Goal: Feedback & Contribution: Contribute content

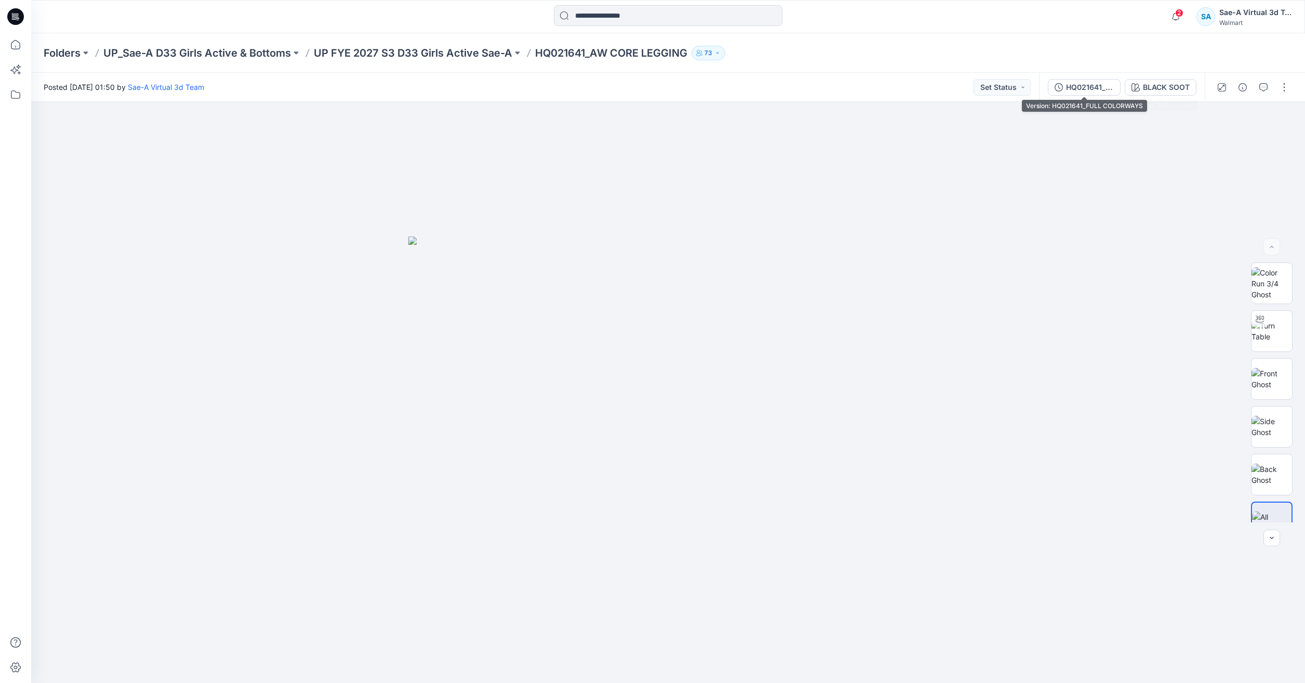
drag, startPoint x: 1107, startPoint y: 89, endPoint x: 1120, endPoint y: 100, distance: 17.0
click at [1107, 89] on div "HQ021641_FULL COLORWAYS" at bounding box center [1090, 87] width 48 height 11
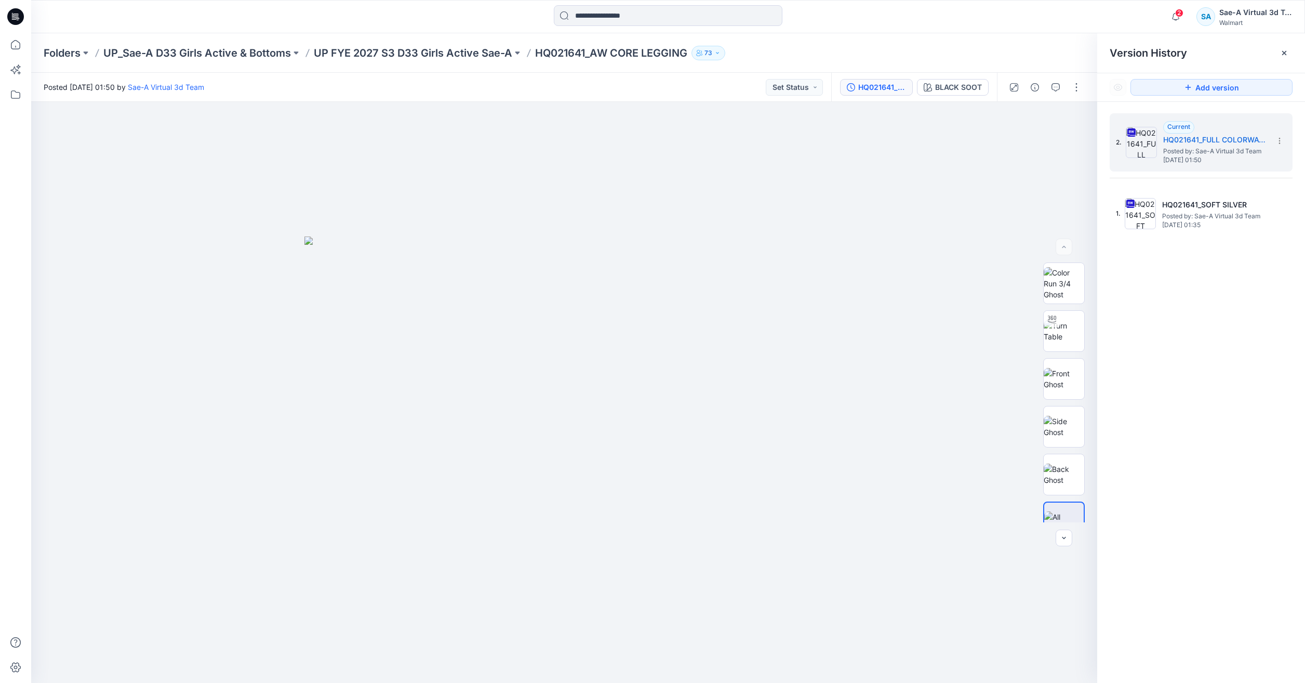
click at [989, 89] on div "HQ021641_FULL COLORWAYS BLACK SOOT" at bounding box center [914, 87] width 166 height 29
click at [976, 86] on div "BLACK SOOT" at bounding box center [958, 87] width 47 height 11
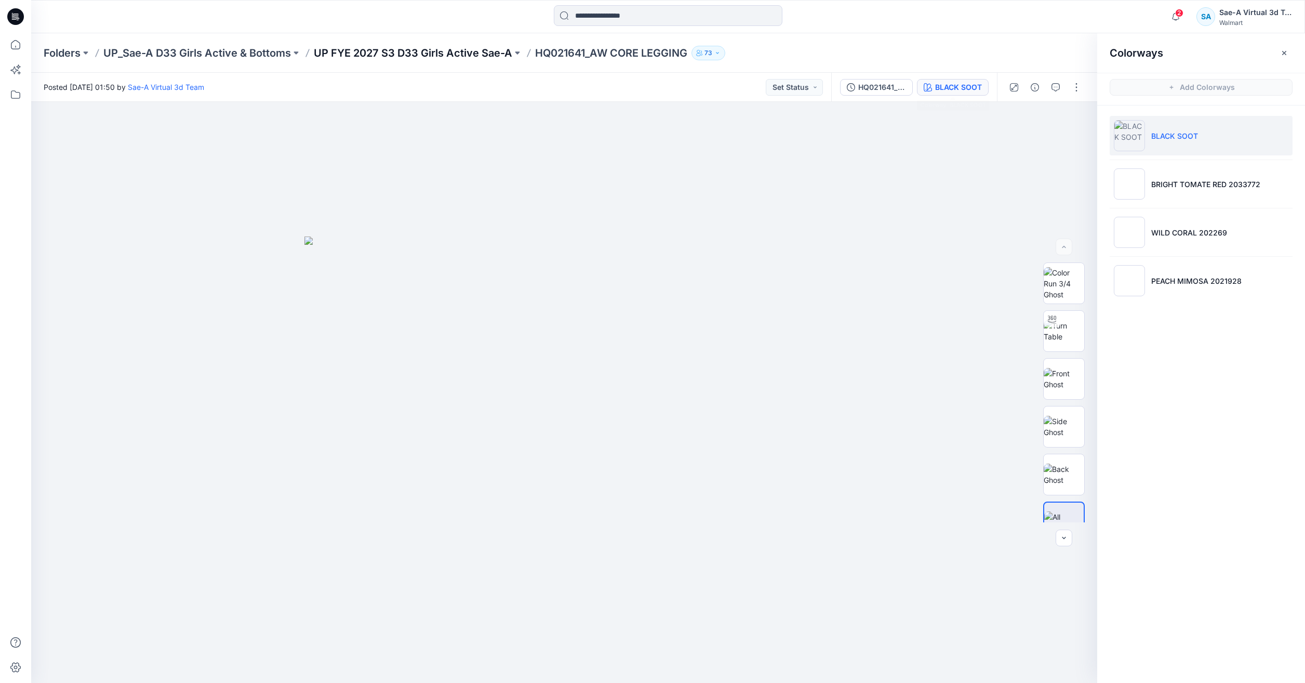
click at [437, 57] on p "UP FYE 2027 S3 D33 Girls Active Sae-A" at bounding box center [413, 53] width 199 height 15
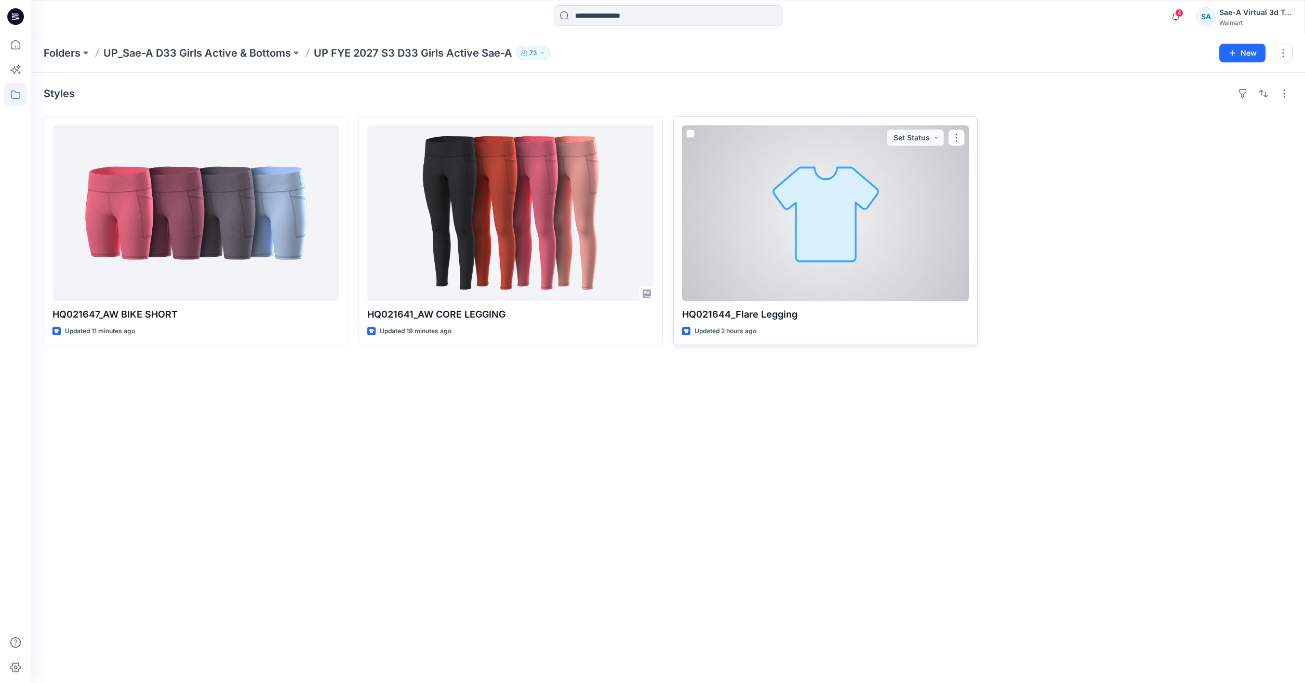
click at [817, 245] on div at bounding box center [825, 213] width 287 height 176
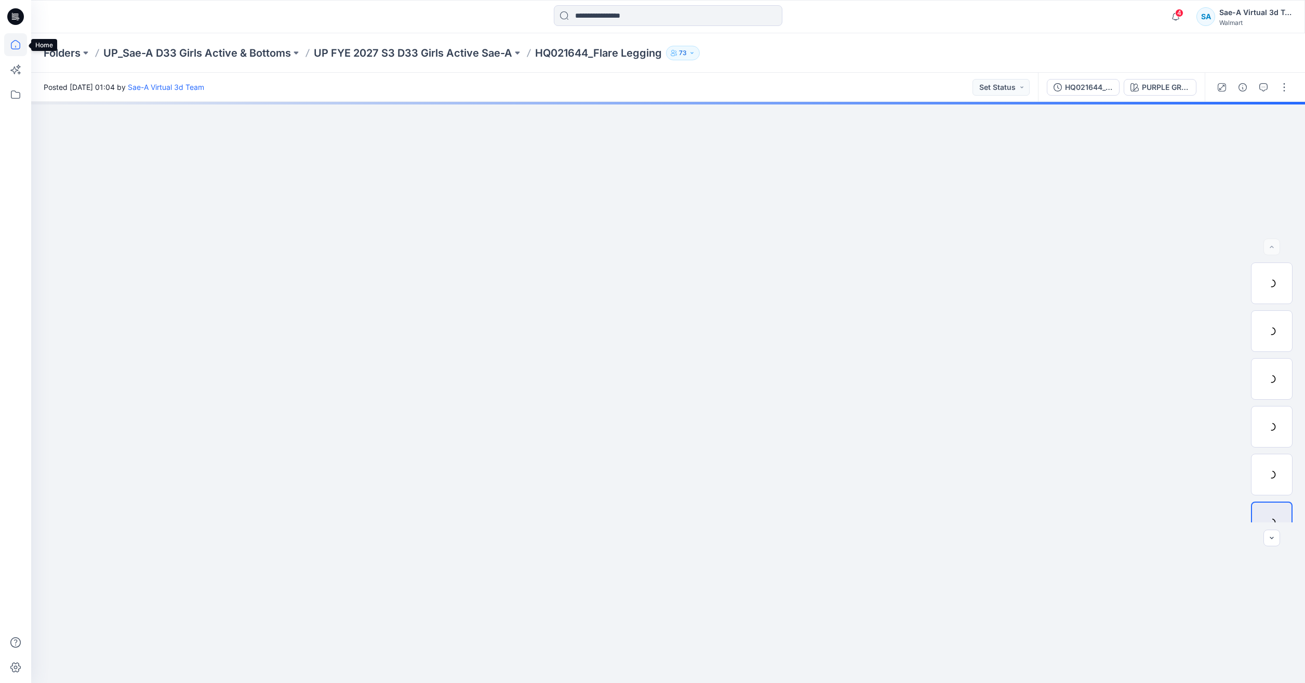
click at [21, 45] on icon at bounding box center [15, 44] width 23 height 23
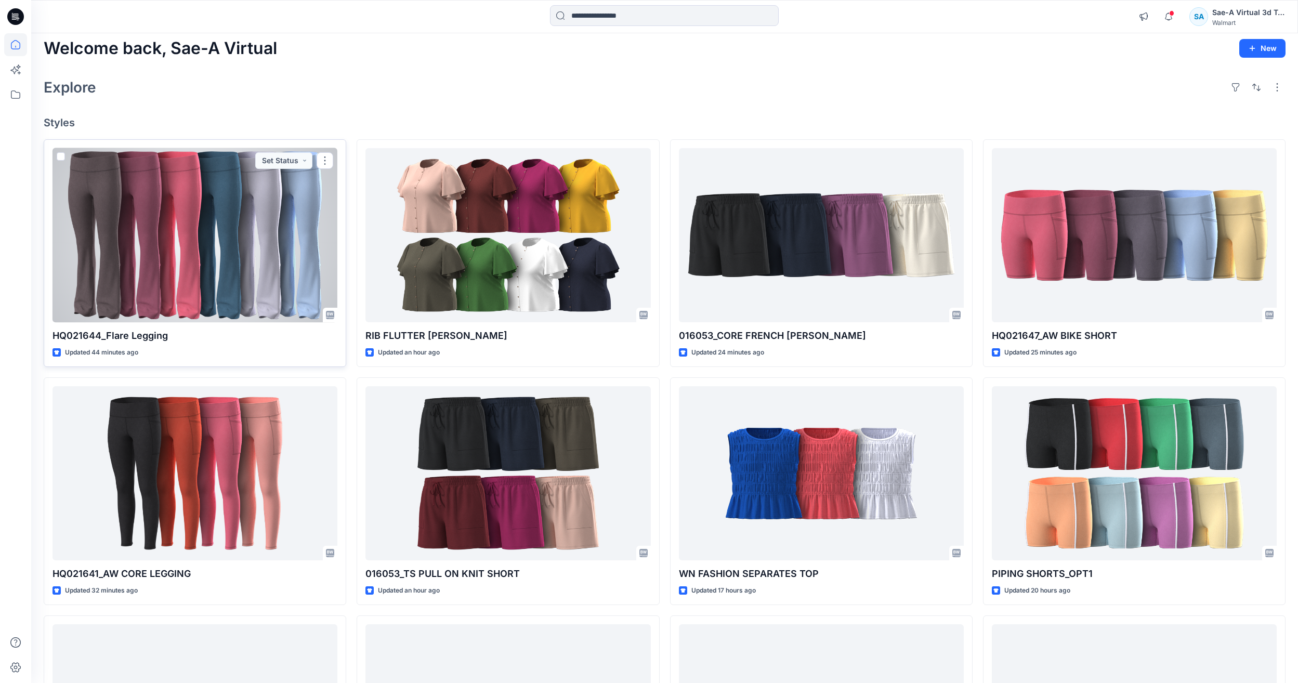
scroll to position [52, 0]
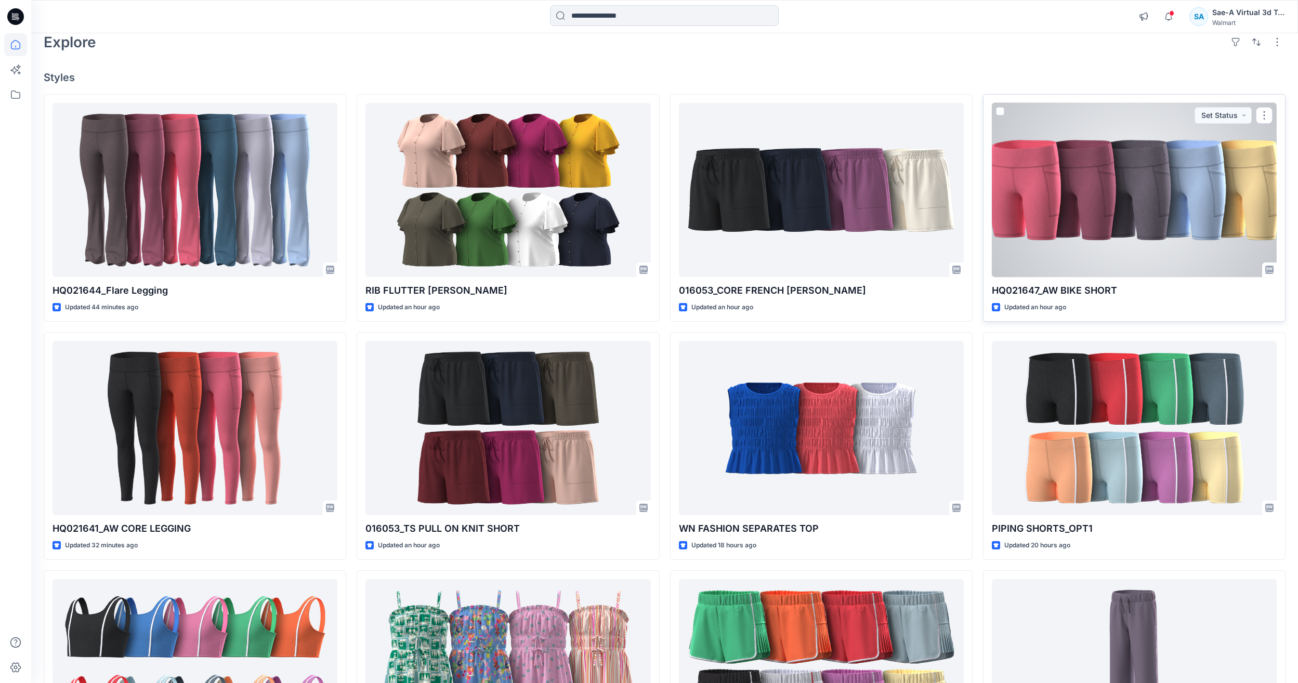
click at [1077, 207] on div at bounding box center [1133, 190] width 285 height 174
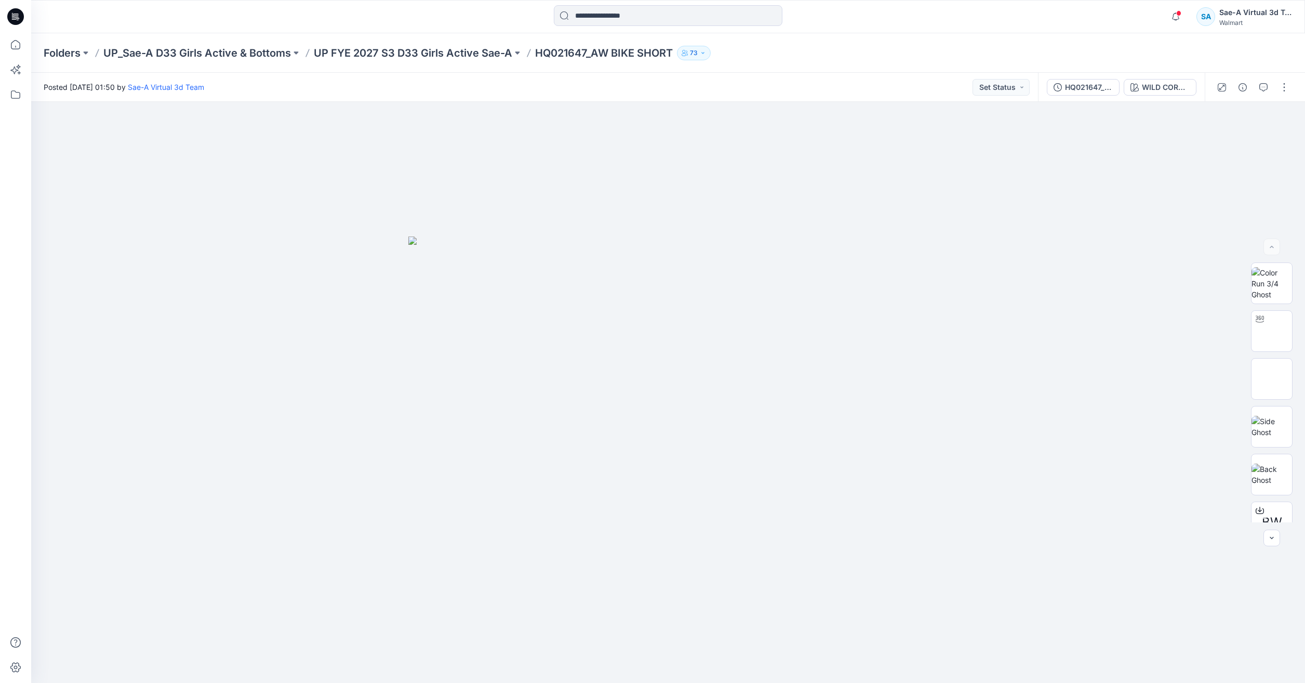
click at [0, 51] on html "Notifications Your style HQ021641_AW CORE LEGGING has been updated with HQ02164…" at bounding box center [652, 341] width 1305 height 683
click at [8, 48] on icon at bounding box center [15, 44] width 23 height 23
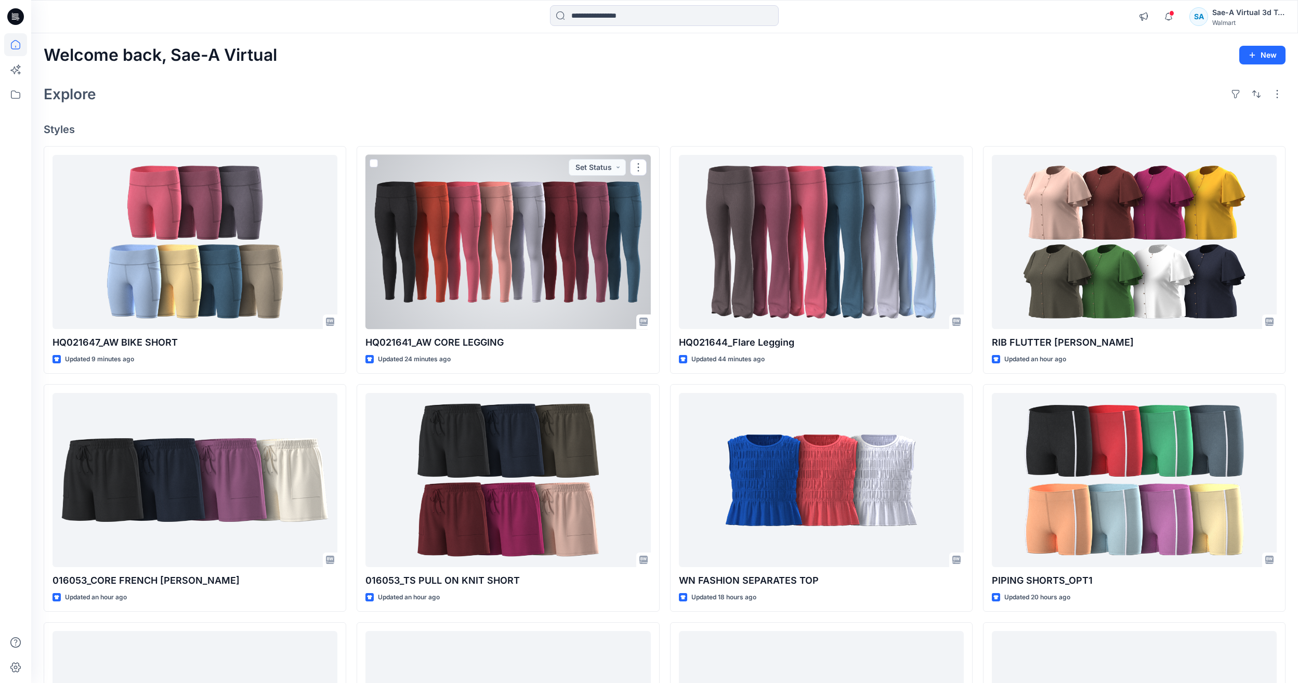
click at [524, 259] on div at bounding box center [507, 242] width 285 height 174
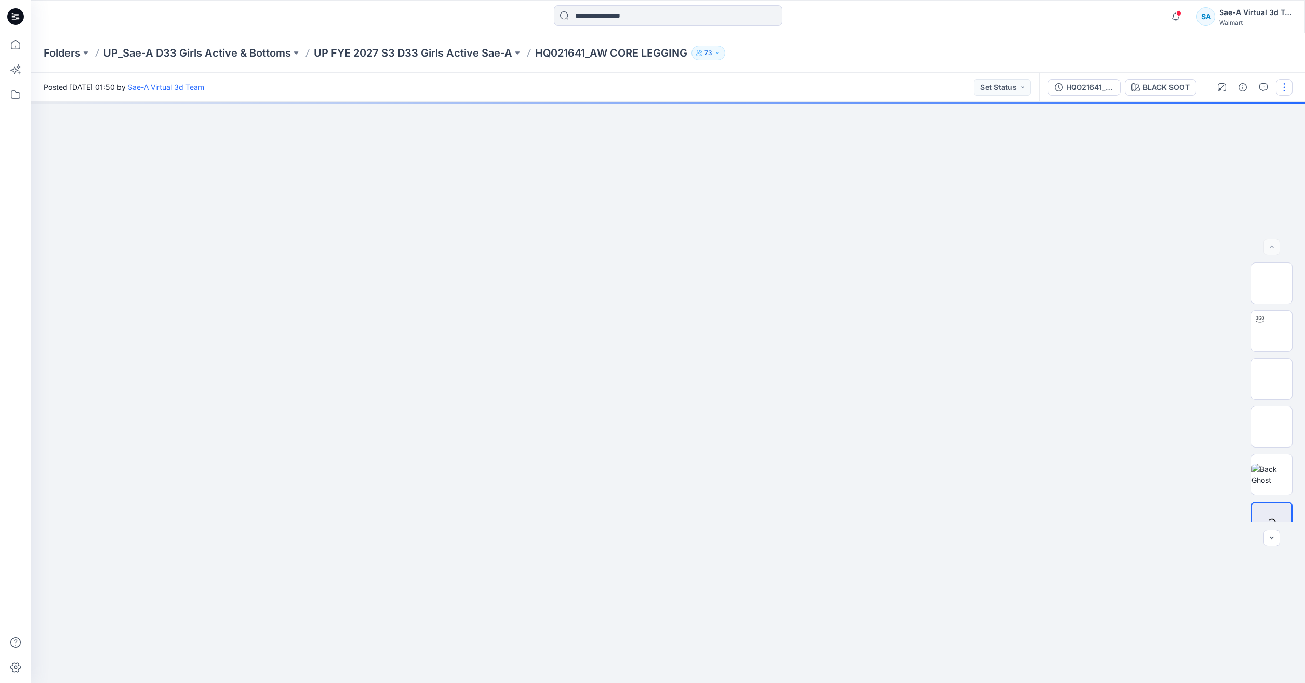
click at [1278, 81] on button "button" at bounding box center [1284, 87] width 17 height 17
click at [1210, 146] on button "Edit" at bounding box center [1241, 140] width 96 height 19
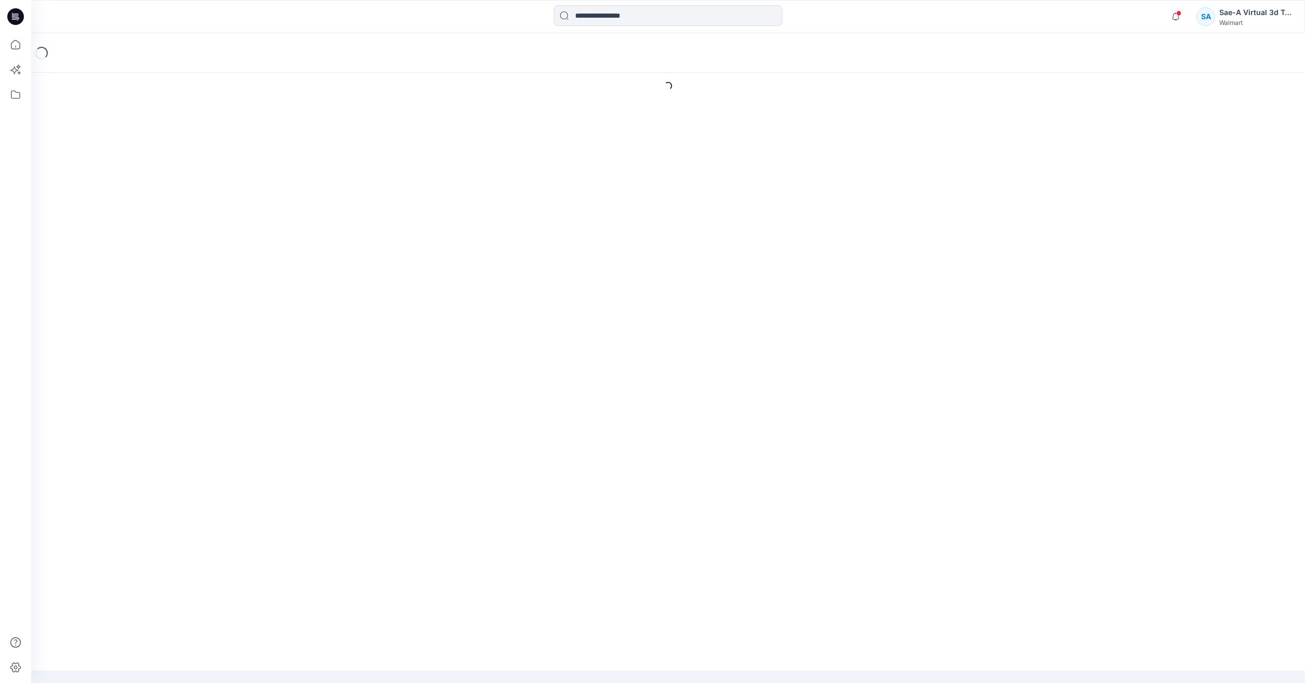
type input "**********"
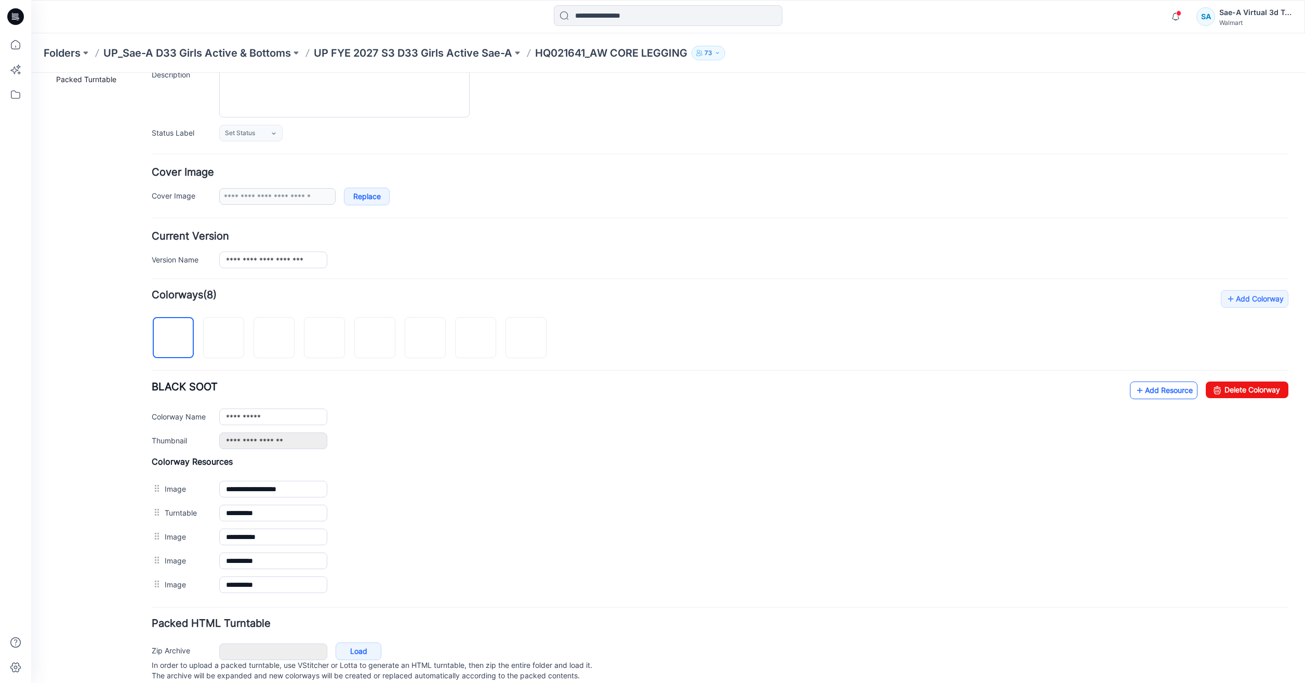
scroll to position [140, 0]
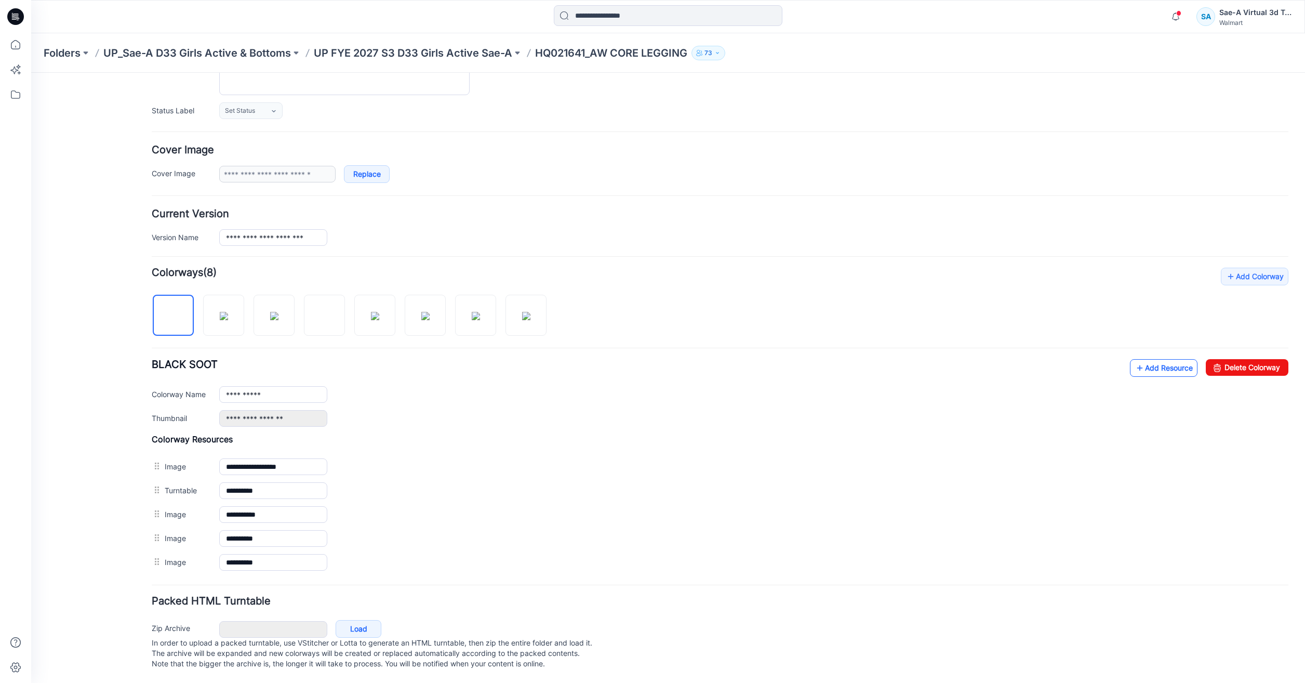
click at [1144, 359] on link "Add Resource" at bounding box center [1164, 368] width 68 height 18
click at [1168, 360] on link "Add Resource" at bounding box center [1164, 368] width 68 height 18
click at [1136, 359] on link "Add Resource" at bounding box center [1164, 368] width 68 height 18
click at [1165, 359] on link "Add Resource" at bounding box center [1164, 368] width 68 height 18
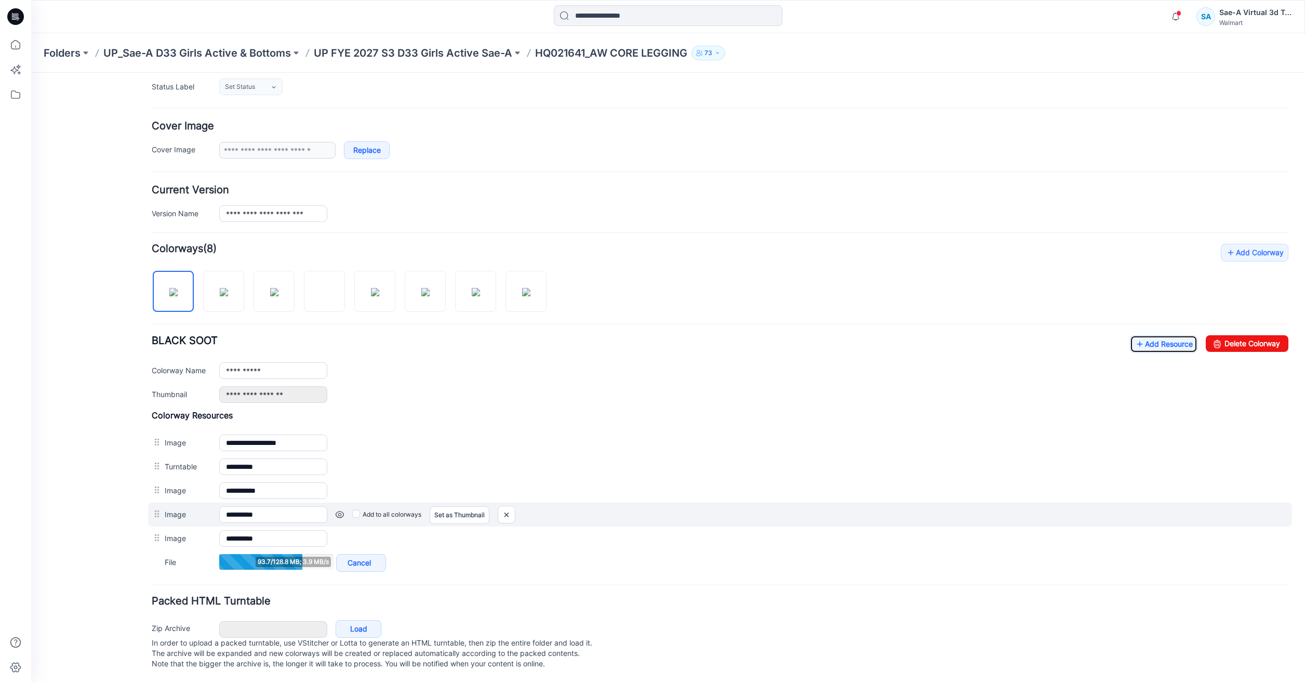
scroll to position [164, 0]
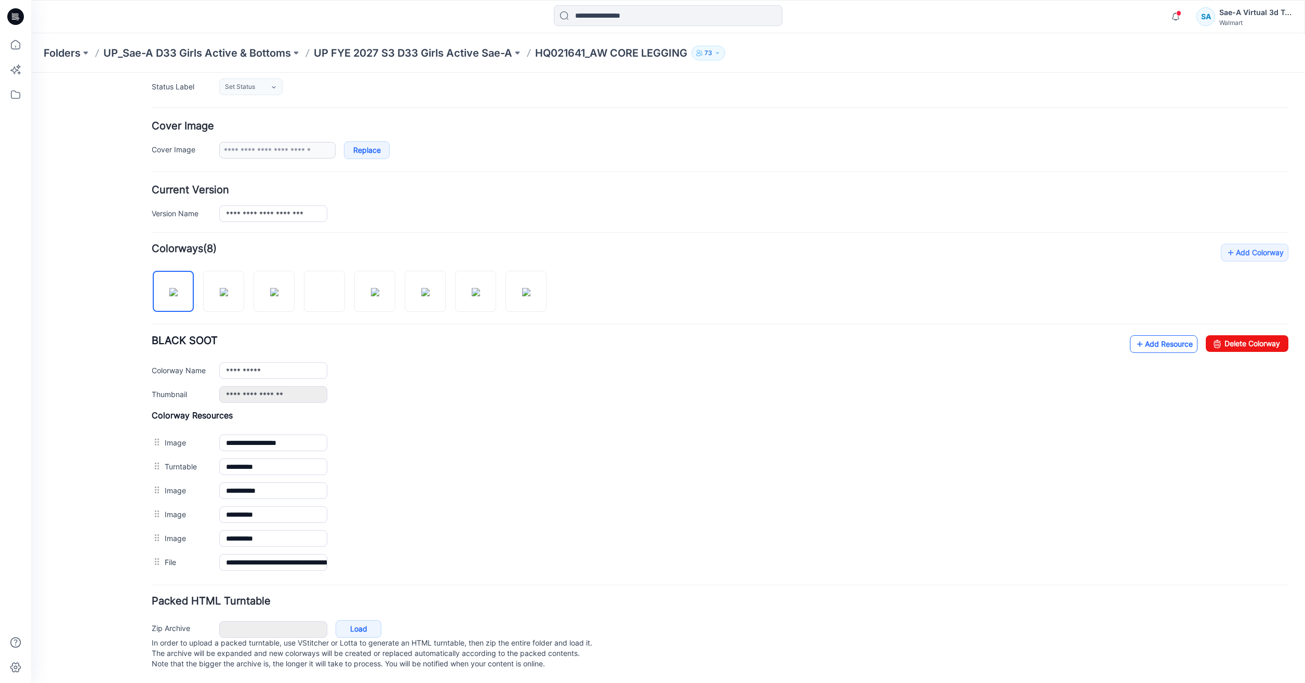
click at [1157, 337] on link "Add Resource" at bounding box center [1164, 344] width 68 height 18
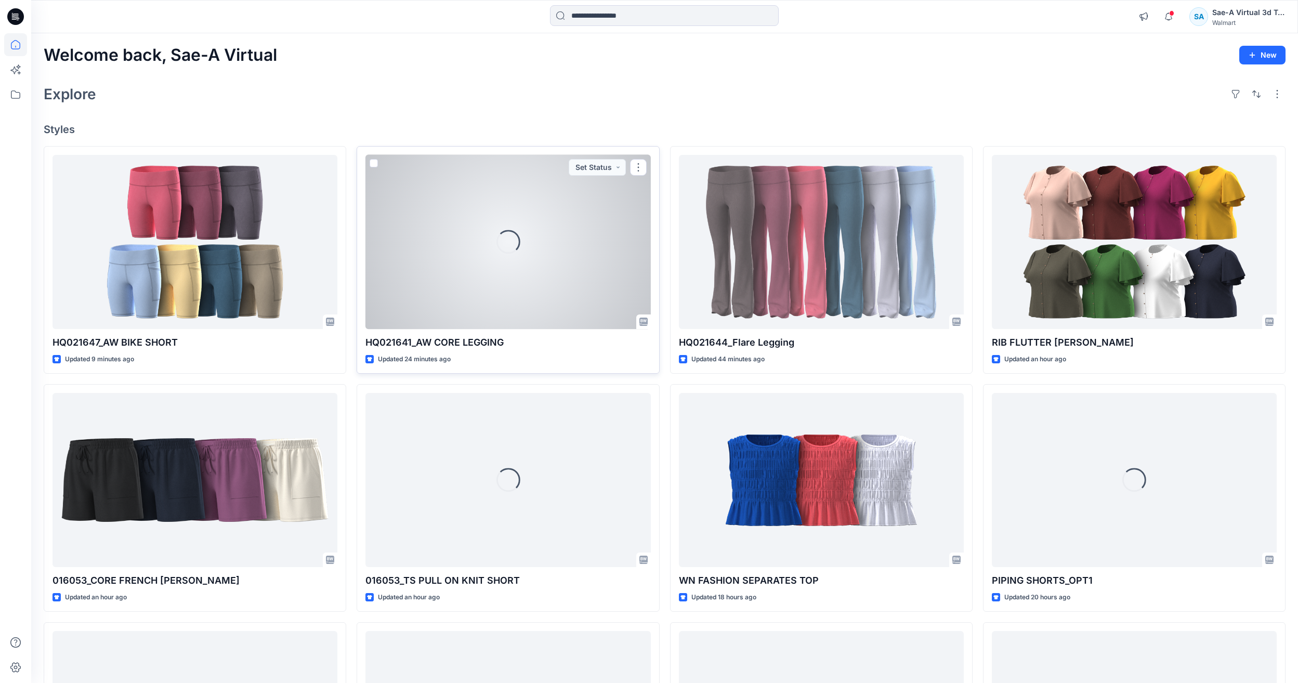
scroll to position [104, 0]
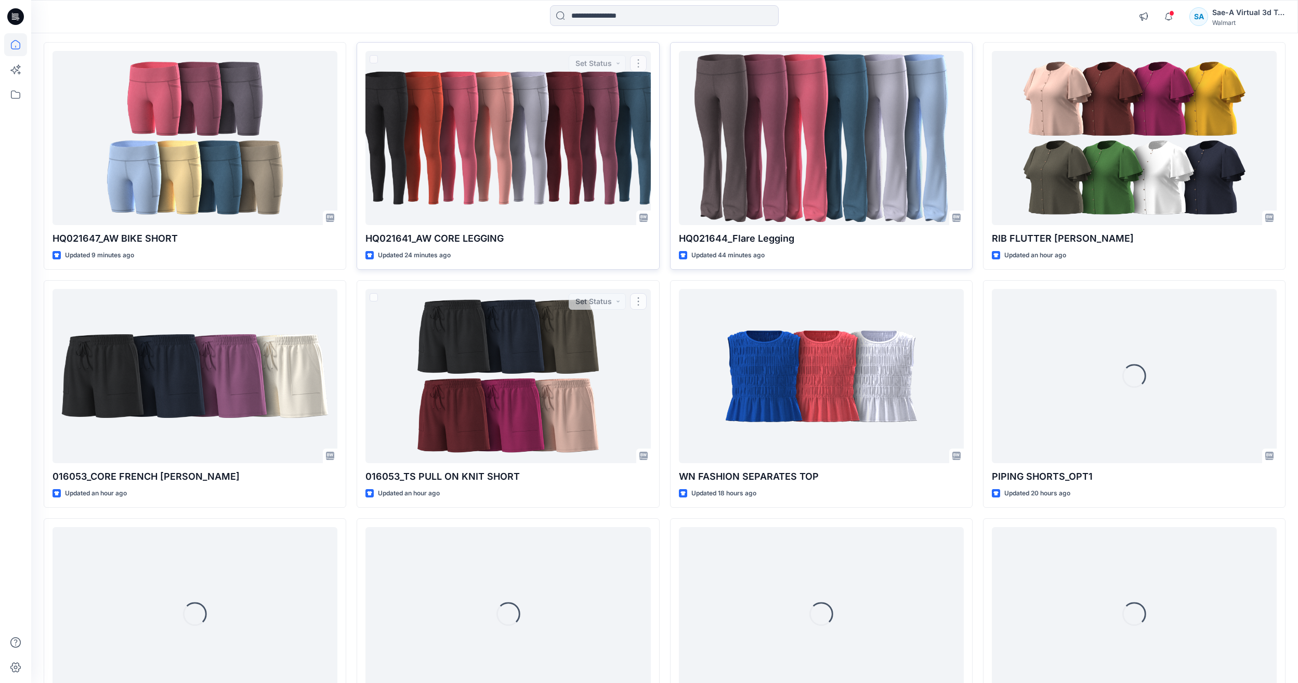
click at [810, 124] on div at bounding box center [821, 138] width 285 height 174
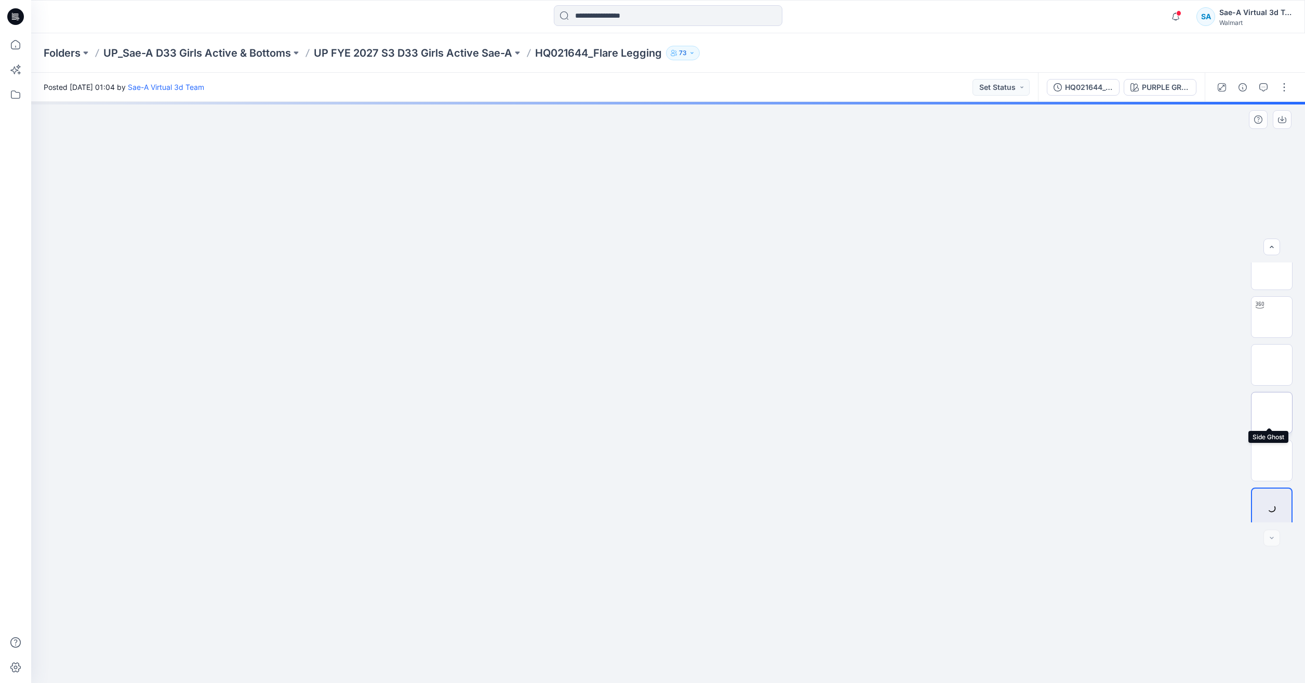
scroll to position [21, 0]
click at [1089, 88] on div "HQ021644_Colors" at bounding box center [1089, 87] width 48 height 11
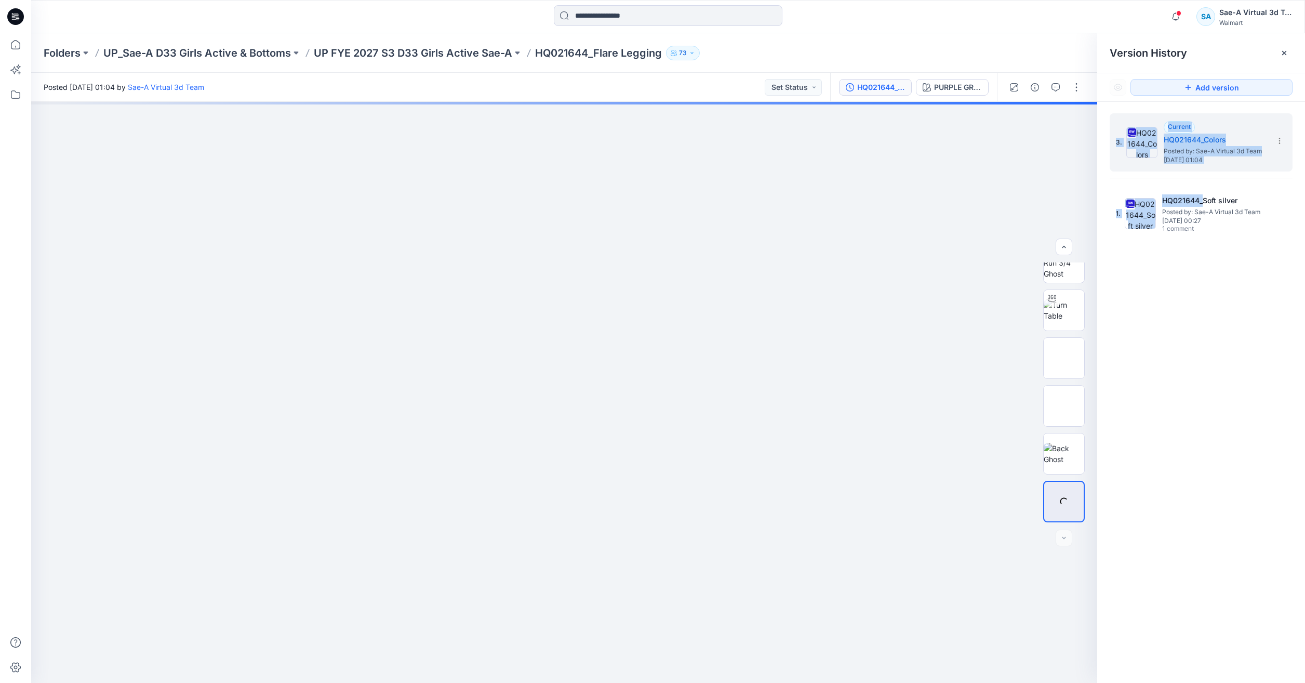
click at [1202, 179] on div "3. Current HQ021644_Colors Posted by: Sae-A Virtual 3d Team Tuesday, August 19,…" at bounding box center [1201, 177] width 183 height 129
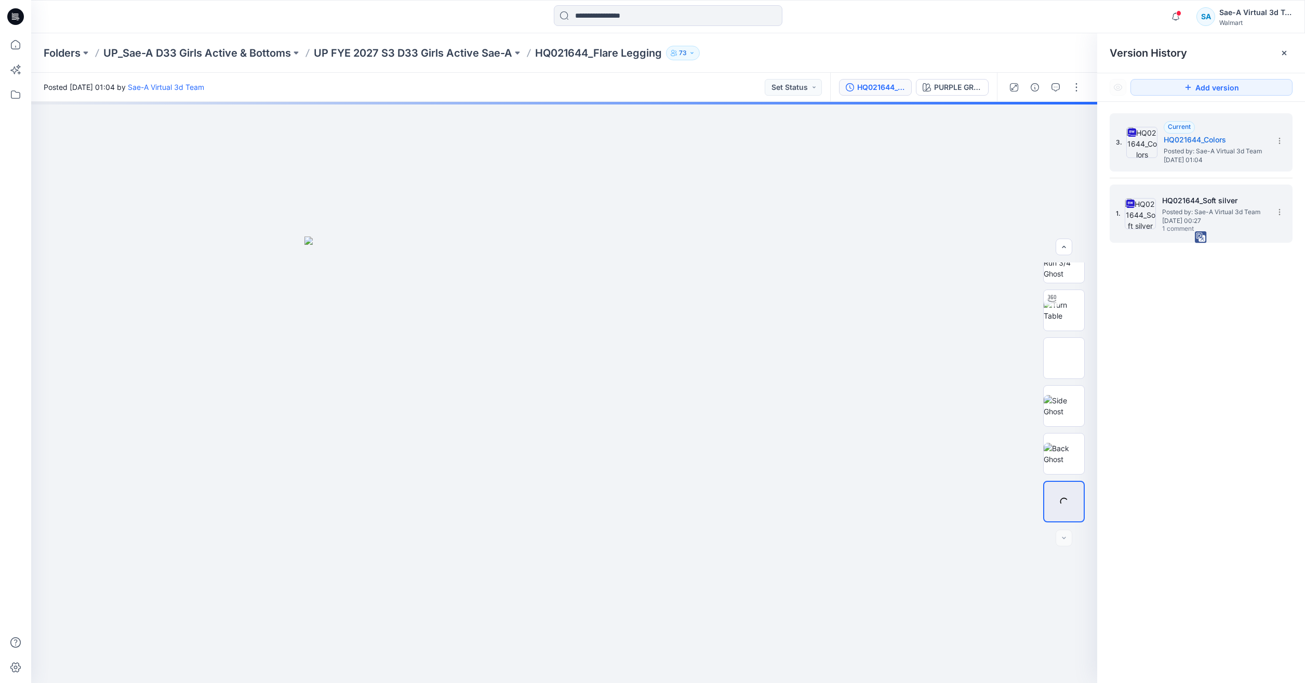
drag, startPoint x: 1202, startPoint y: 179, endPoint x: 1199, endPoint y: 227, distance: 47.9
click at [1199, 228] on span "1 comment" at bounding box center [1198, 229] width 73 height 8
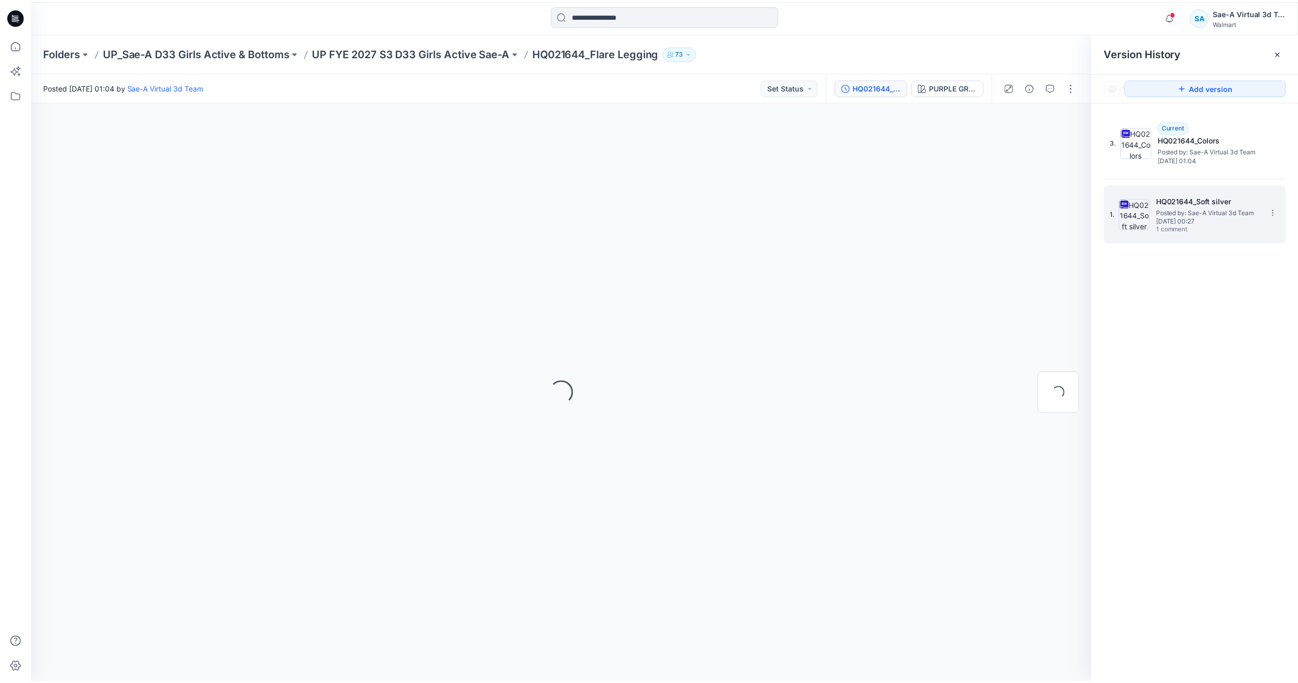
scroll to position [0, 0]
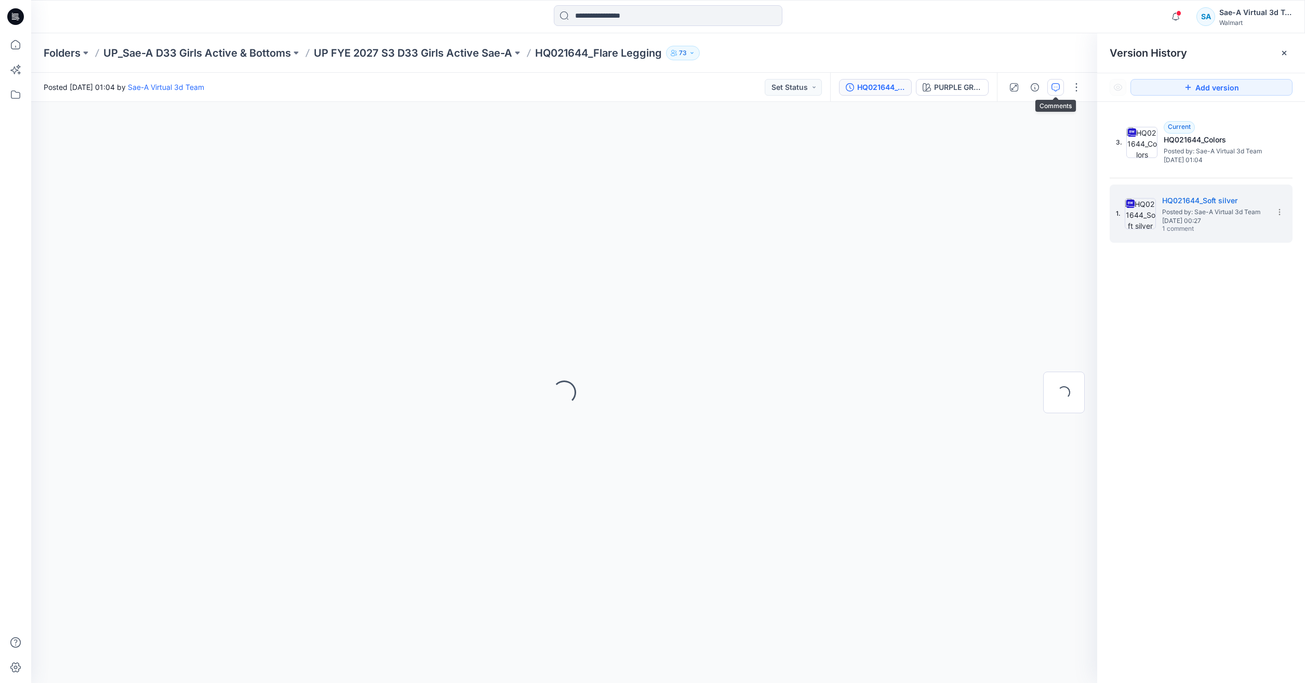
click at [1052, 88] on icon "button" at bounding box center [1056, 87] width 8 height 8
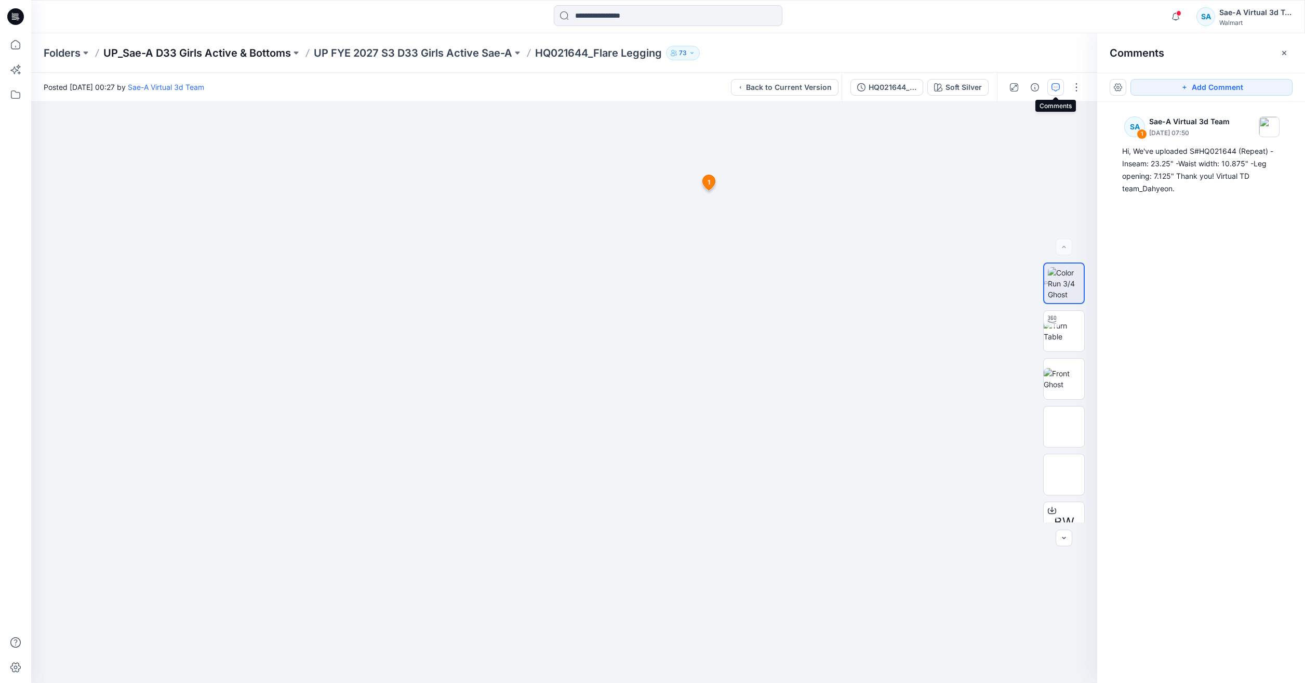
click at [249, 52] on p "UP_Sae-A D33 Girls Active & Bottoms" at bounding box center [197, 53] width 188 height 15
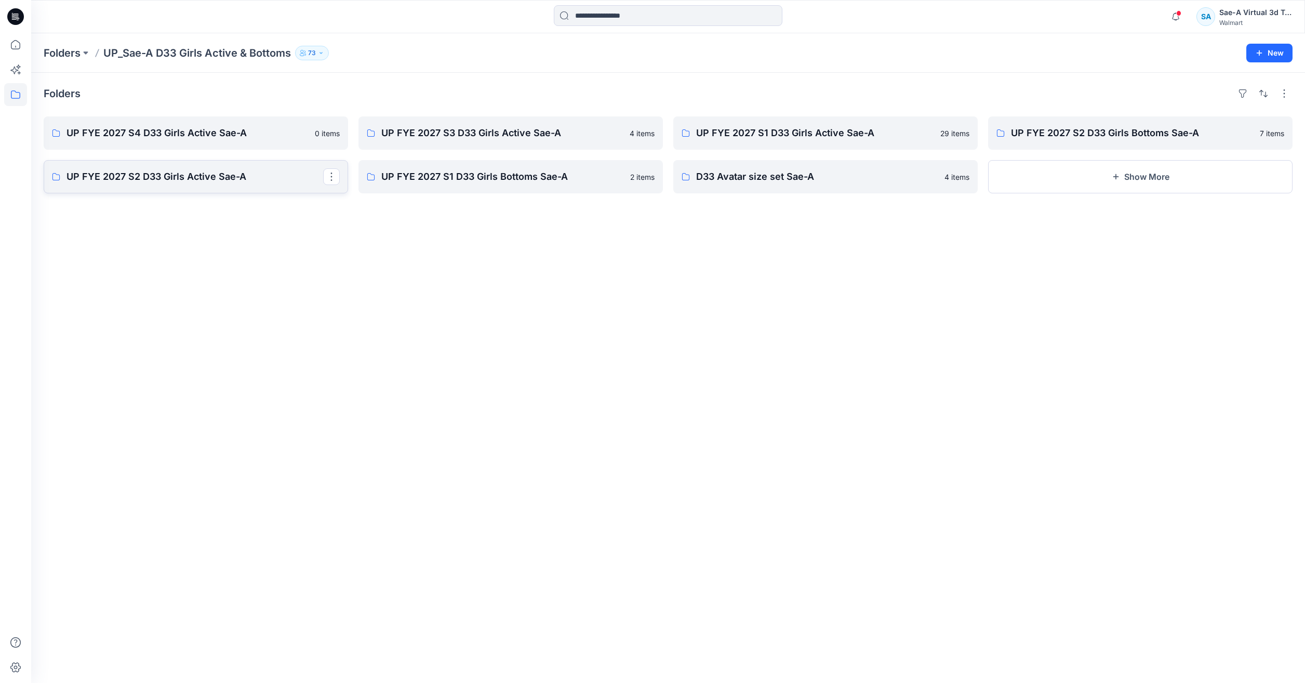
click at [200, 187] on link "UP FYE 2027 S2 D33 Girls Active Sae-A" at bounding box center [196, 176] width 305 height 33
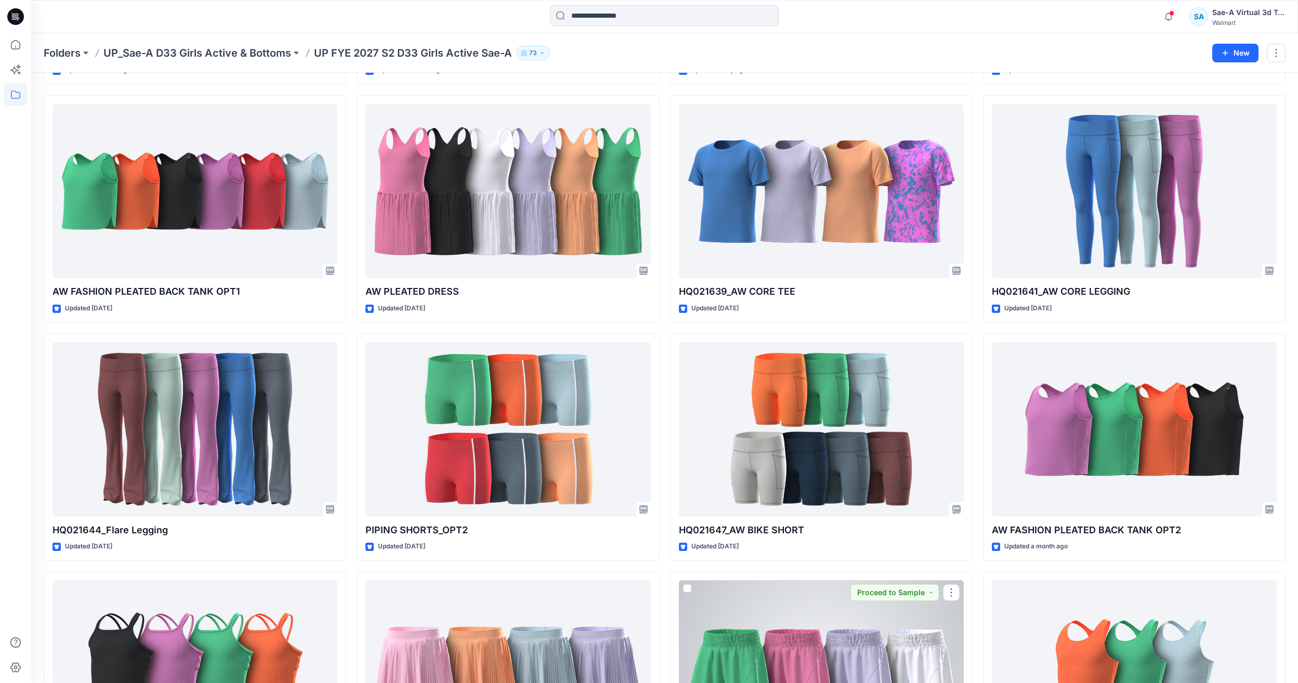
scroll to position [128, 0]
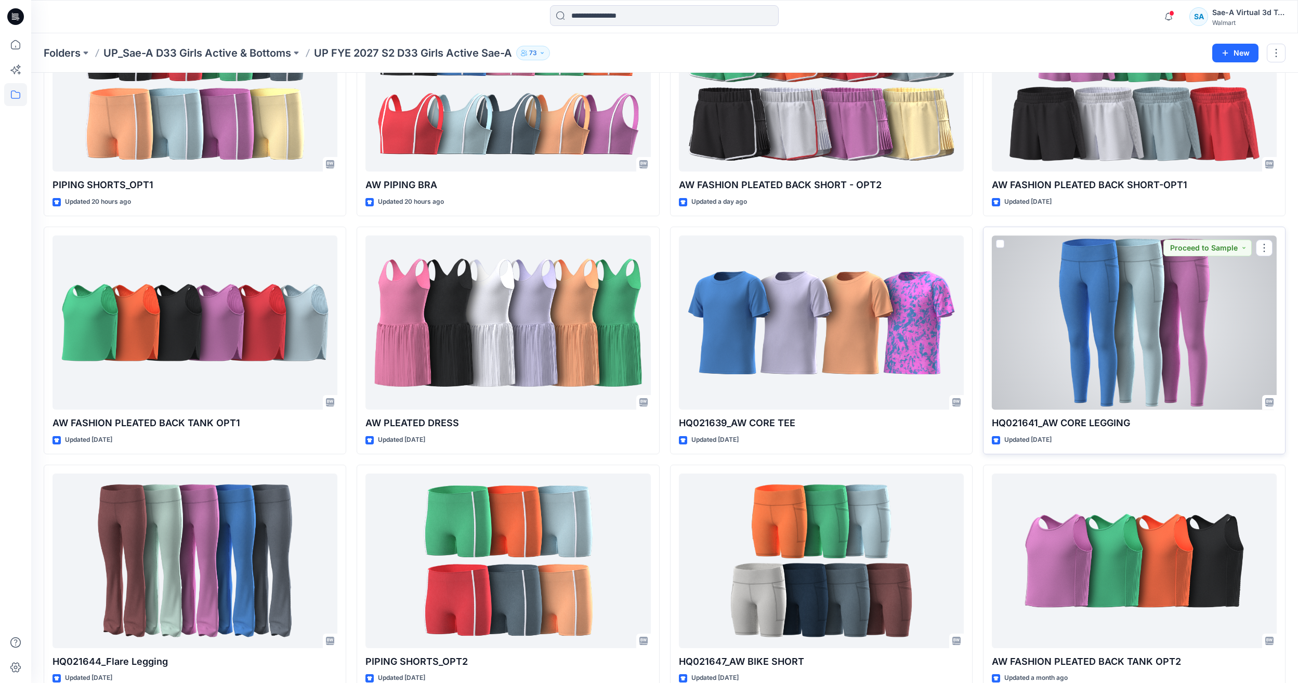
click at [1152, 293] on div at bounding box center [1133, 322] width 285 height 174
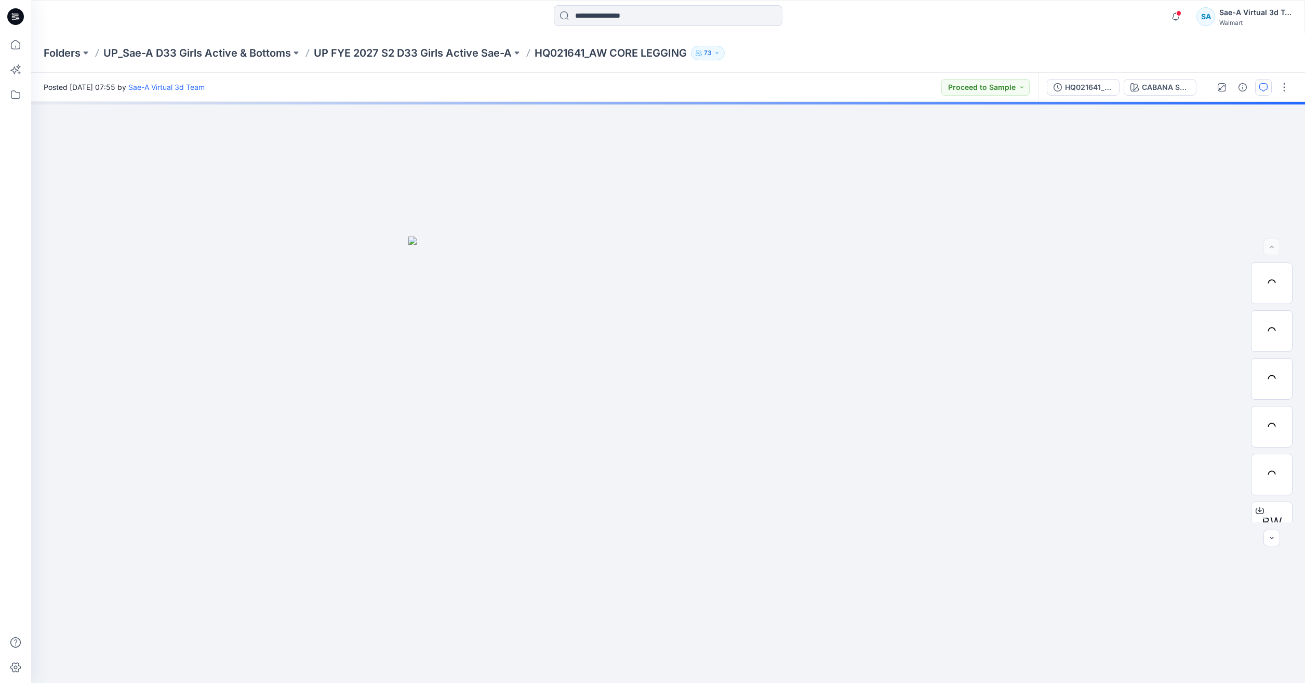
click at [1268, 81] on button "button" at bounding box center [1263, 87] width 17 height 17
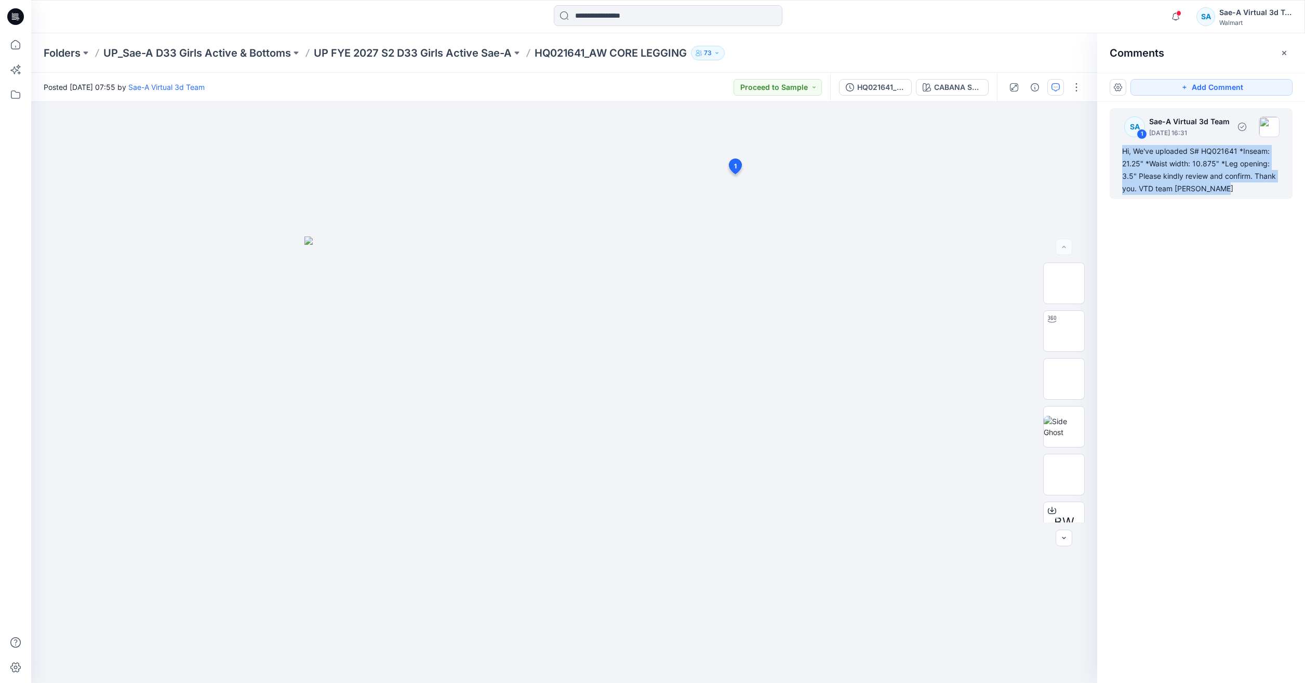
drag, startPoint x: 1201, startPoint y: 178, endPoint x: 1117, endPoint y: 152, distance: 88.1
click at [1117, 152] on div "SA 1 Sae-A Virtual 3d Team July 10, 2025 16:31 Hi, We've uploaded S# HQ021641 *…" at bounding box center [1201, 153] width 183 height 91
copy div "Hi, We've uploaded S# HQ021641 *Inseam: 21.25" *Waist width: 10.875" *Leg openi…"
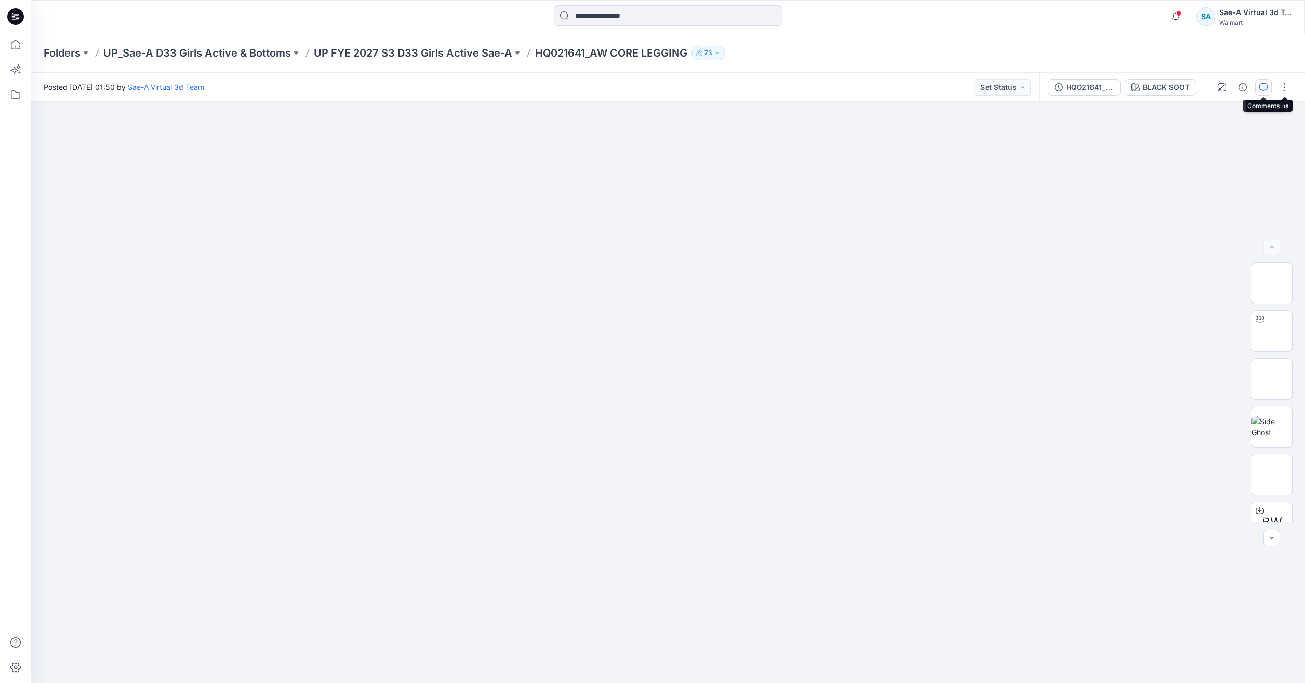
click at [1258, 87] on button "button" at bounding box center [1263, 87] width 17 height 17
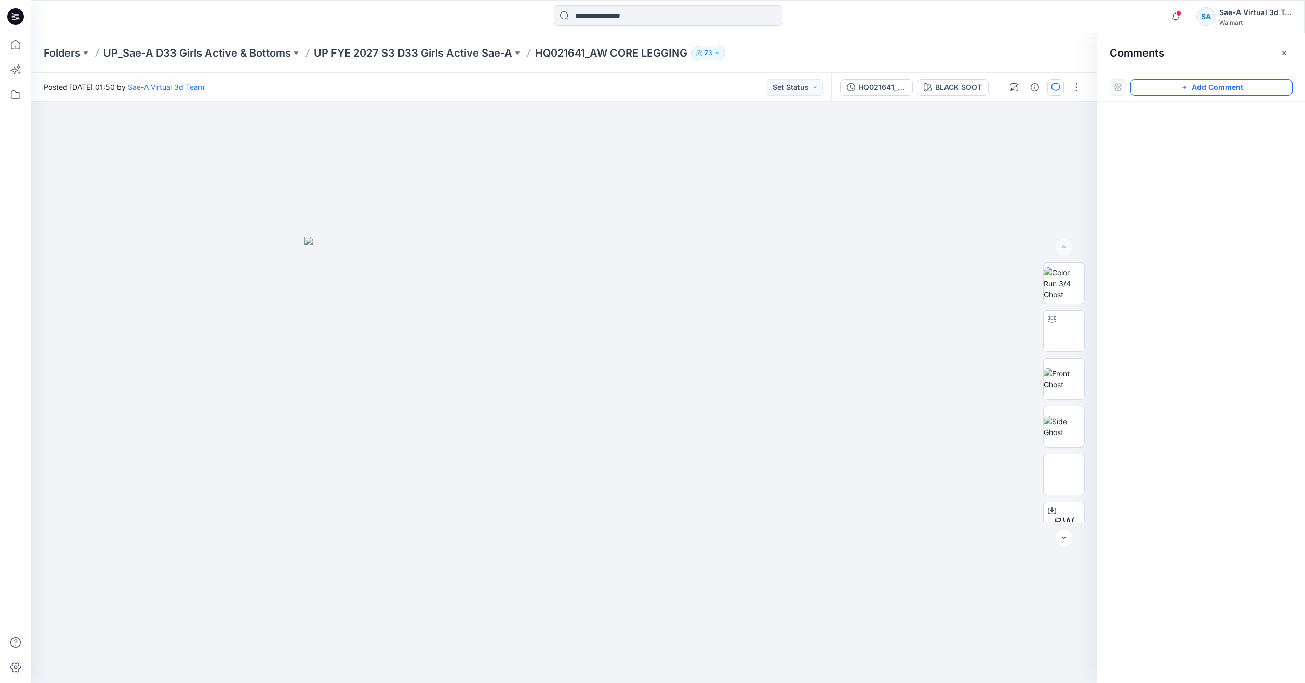
drag, startPoint x: 1242, startPoint y: 90, endPoint x: 1225, endPoint y: 90, distance: 16.6
click at [1236, 90] on button "Add Comment" at bounding box center [1212, 87] width 162 height 17
click at [568, 142] on div "1" at bounding box center [564, 392] width 1066 height 581
click at [666, 174] on textarea "**********" at bounding box center [638, 172] width 170 height 42
click at [616, 184] on textarea "**********" at bounding box center [638, 172] width 170 height 42
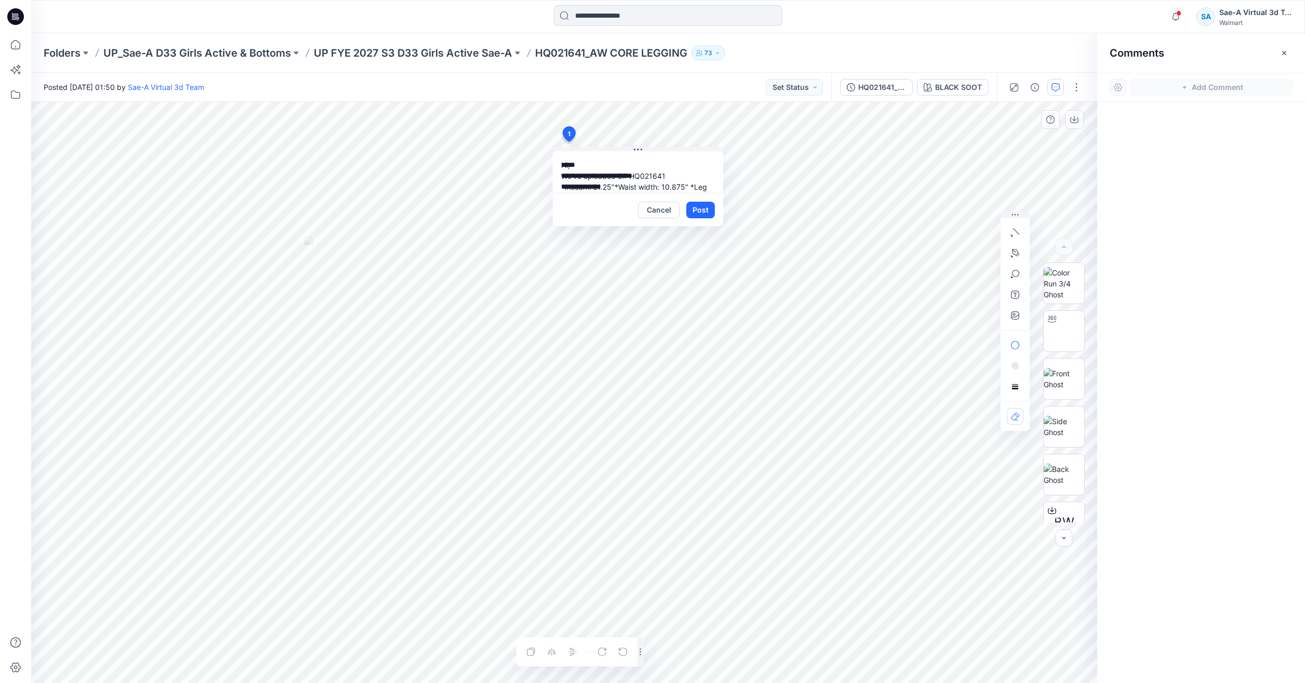
scroll to position [9, 0]
click at [637, 186] on textarea "**********" at bounding box center [638, 172] width 170 height 42
click at [629, 187] on textarea "**********" at bounding box center [638, 172] width 170 height 42
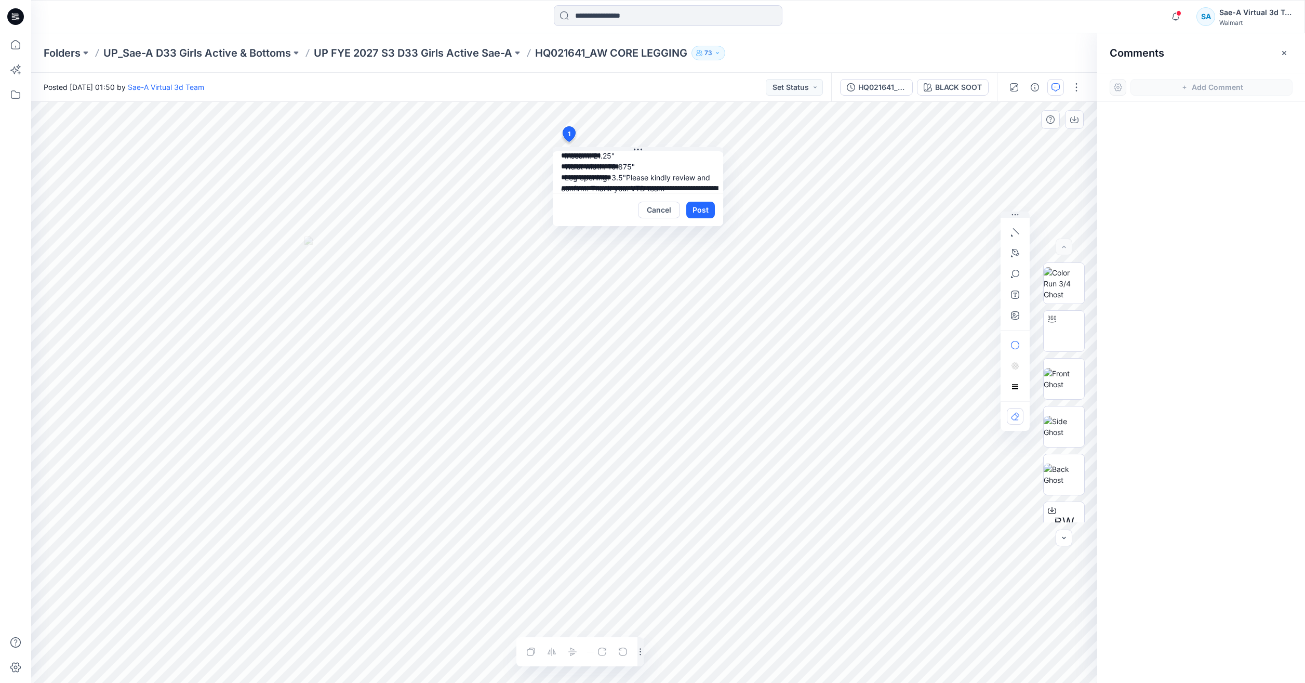
click at [679, 186] on textarea "**********" at bounding box center [638, 172] width 170 height 42
type textarea "**********"
click at [706, 203] on button "Post" at bounding box center [700, 210] width 29 height 17
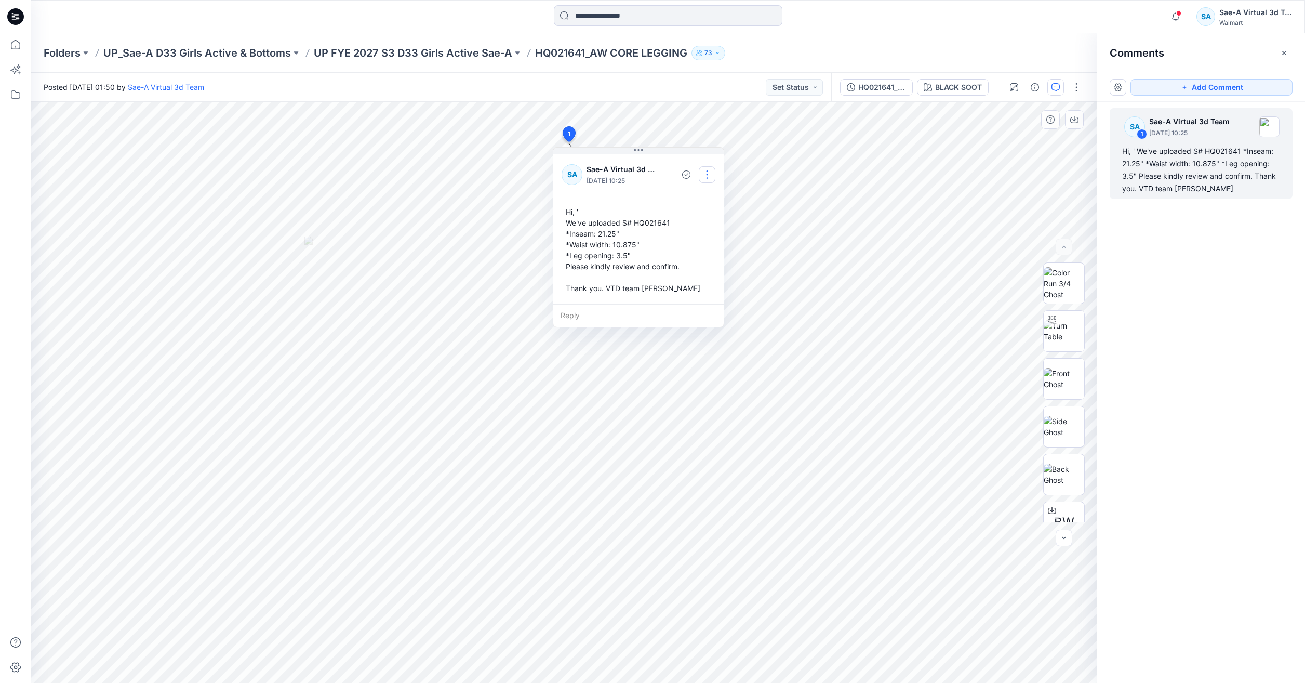
click at [707, 176] on button "button" at bounding box center [707, 174] width 17 height 17
click at [700, 203] on p "Edit comment" at bounding box center [709, 198] width 47 height 11
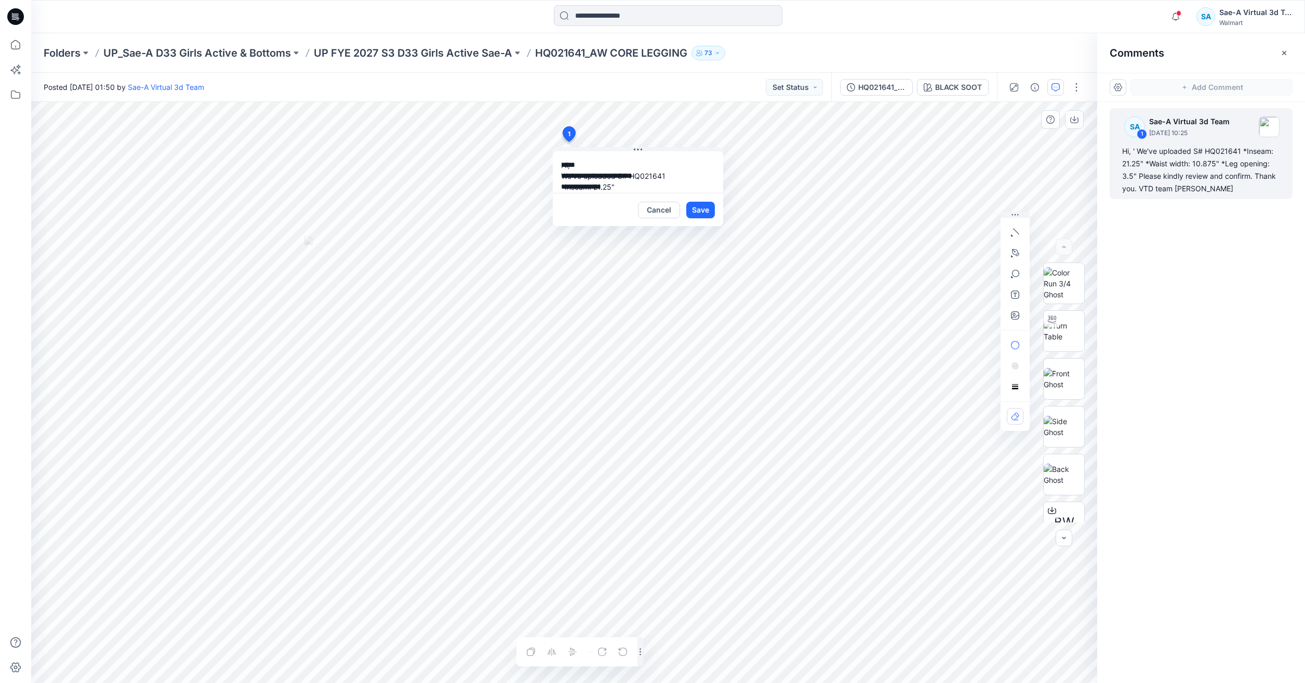
scroll to position [62, 0]
click at [599, 167] on textarea "**********" at bounding box center [638, 172] width 170 height 42
type textarea "**********"
click at [697, 209] on button "Save" at bounding box center [700, 210] width 29 height 17
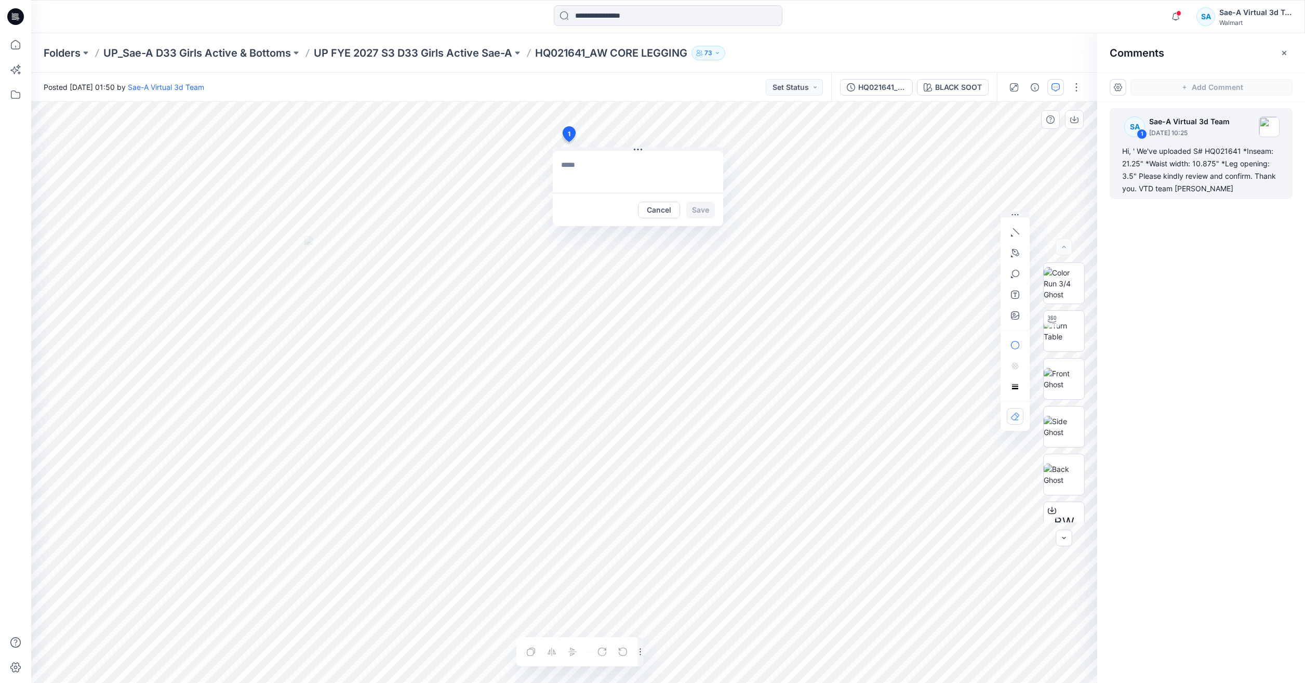
scroll to position [0, 0]
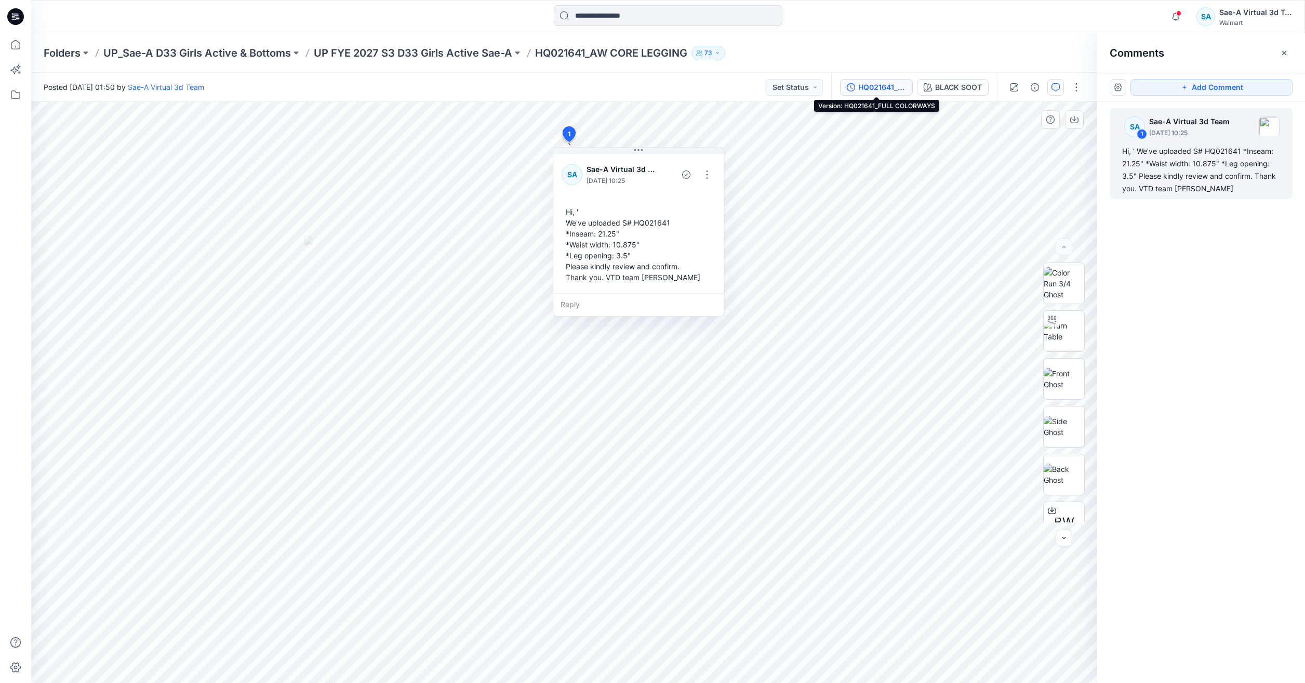
click at [879, 87] on div "HQ021641_FULL COLORWAYS" at bounding box center [882, 87] width 48 height 11
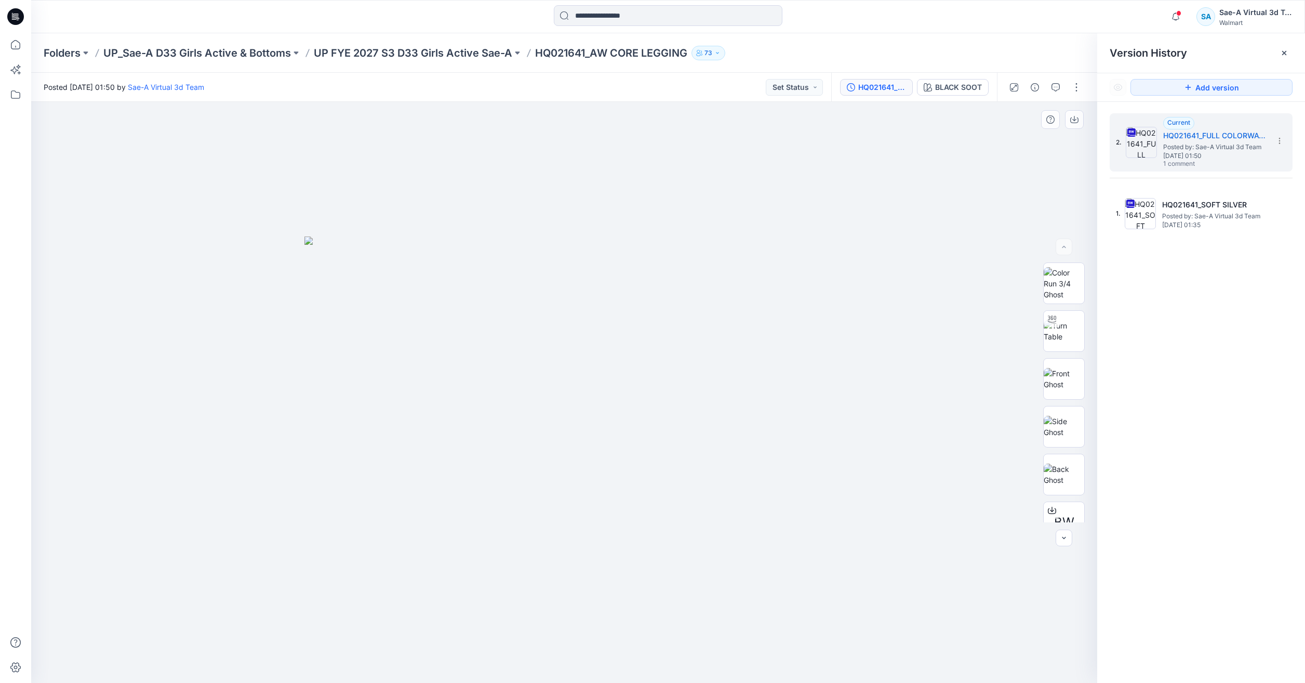
click at [1068, 86] on div at bounding box center [1045, 87] width 96 height 29
click at [1078, 86] on button "button" at bounding box center [1076, 87] width 17 height 17
click at [1025, 132] on button "Edit" at bounding box center [1033, 140] width 96 height 19
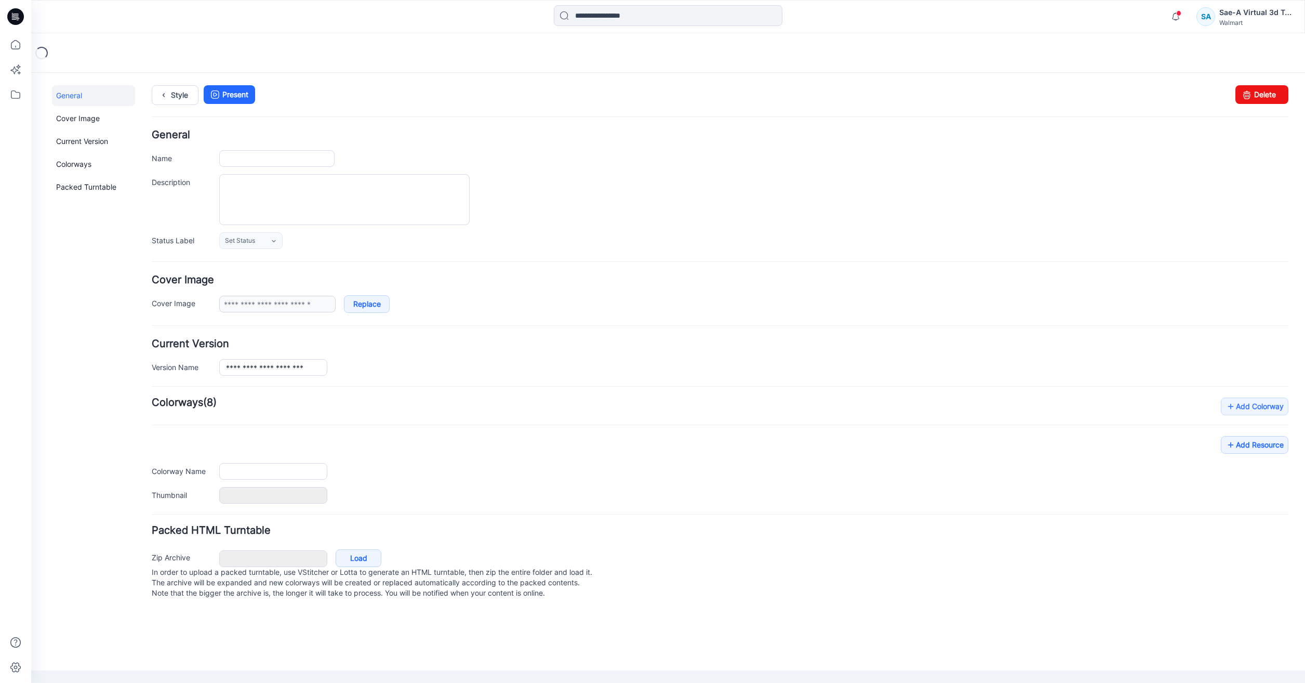
type input "**********"
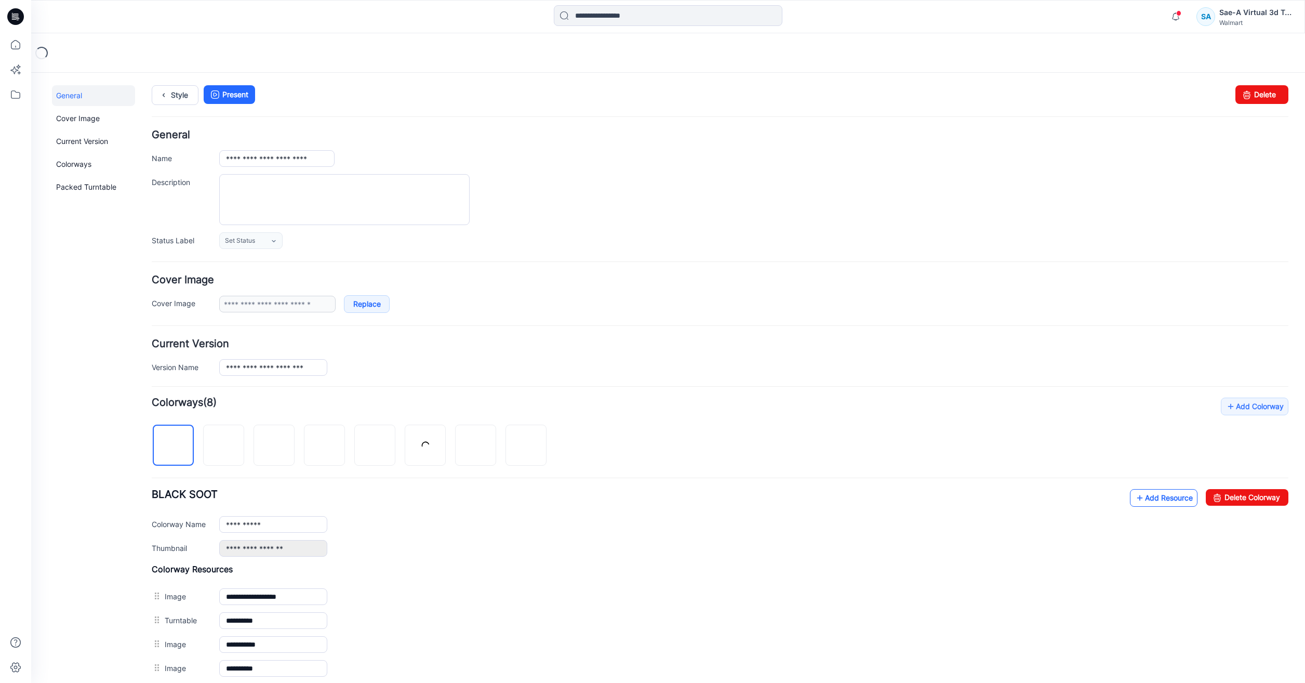
drag, startPoint x: 1156, startPoint y: 486, endPoint x: 1156, endPoint y: 492, distance: 5.7
click at [1156, 486] on div "**********" at bounding box center [720, 563] width 1137 height 330
click at [1154, 498] on link "Add Resource" at bounding box center [1164, 498] width 68 height 18
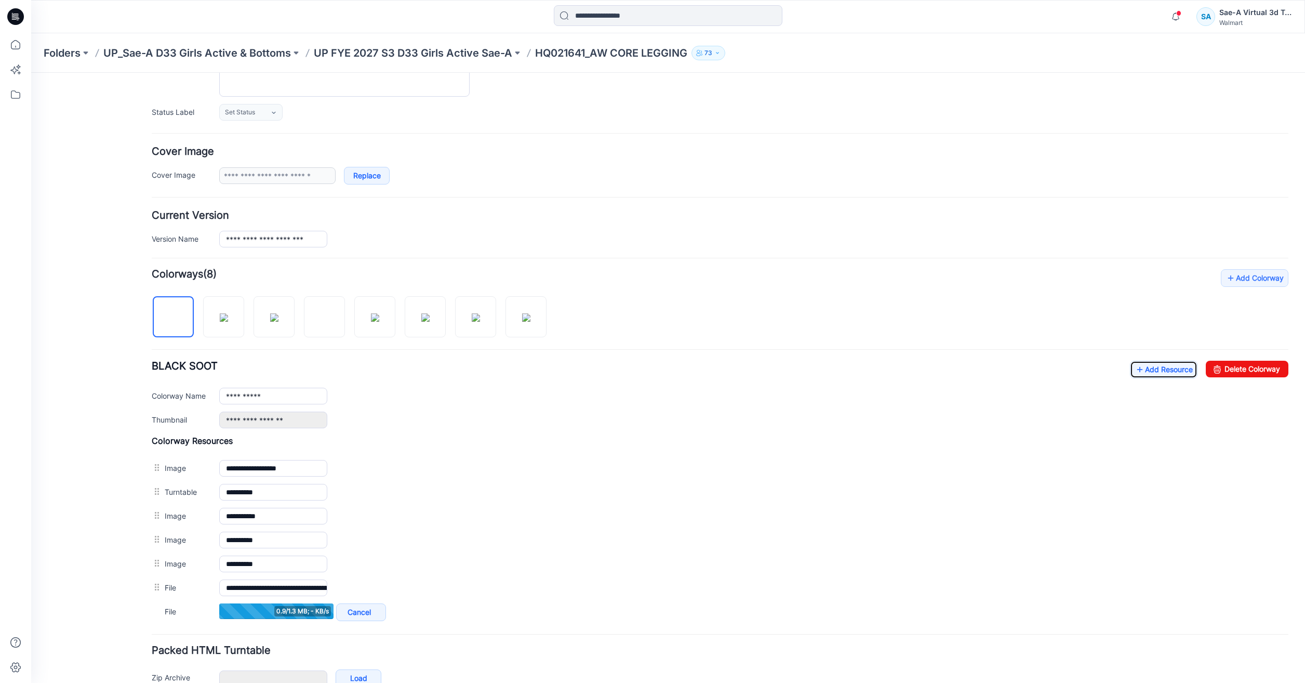
scroll to position [156, 0]
